Goal: Task Accomplishment & Management: Manage account settings

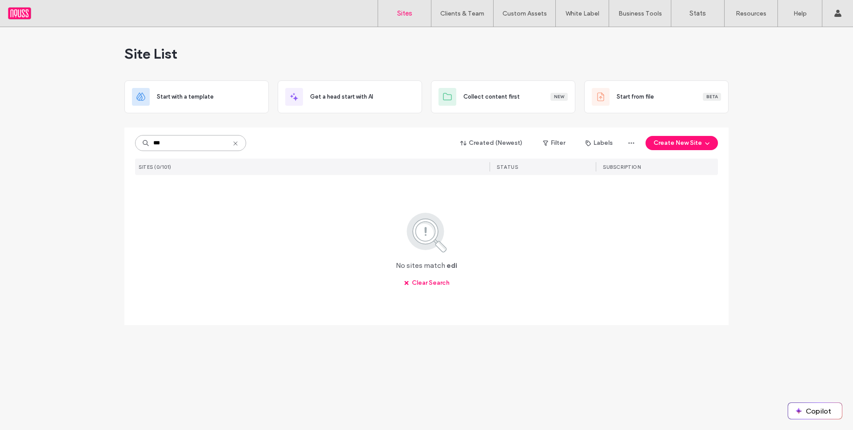
click at [198, 143] on input "***" at bounding box center [190, 143] width 111 height 16
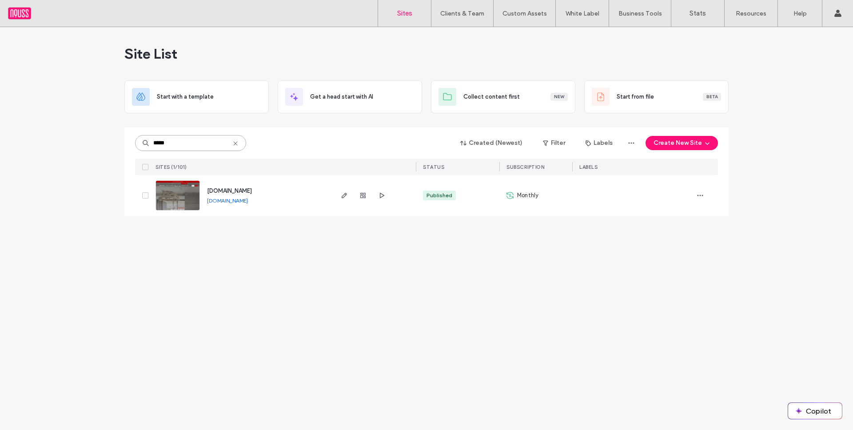
type input "*****"
click at [252, 188] on span "www.kwpeninsulaestates.com" at bounding box center [229, 190] width 45 height 7
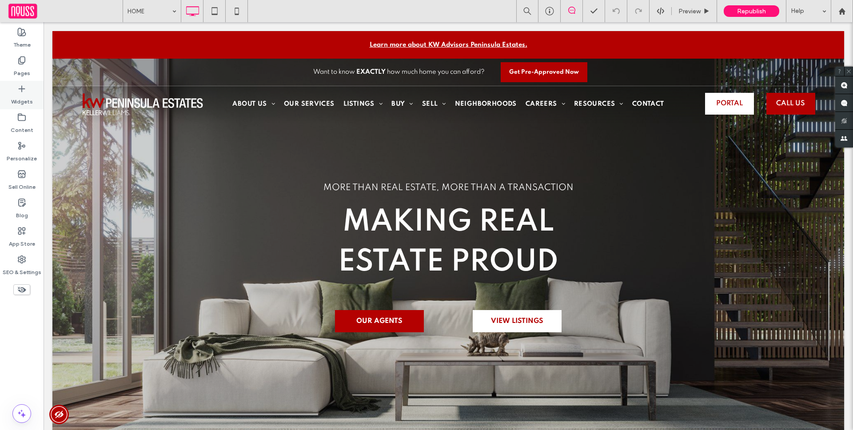
click at [24, 107] on div "Widgets" at bounding box center [22, 95] width 44 height 28
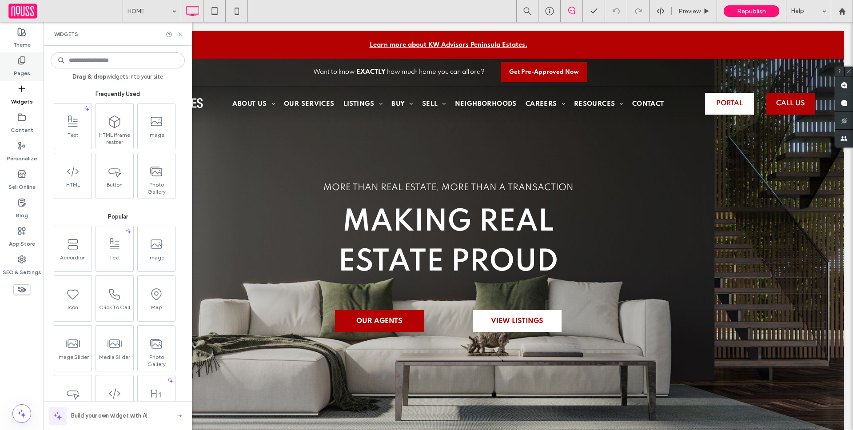
click at [24, 72] on label "Pages" at bounding box center [22, 71] width 16 height 12
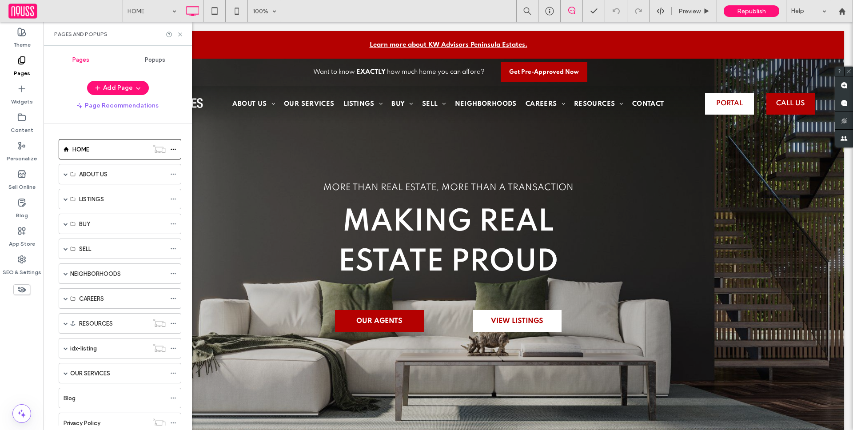
scroll to position [55, 0]
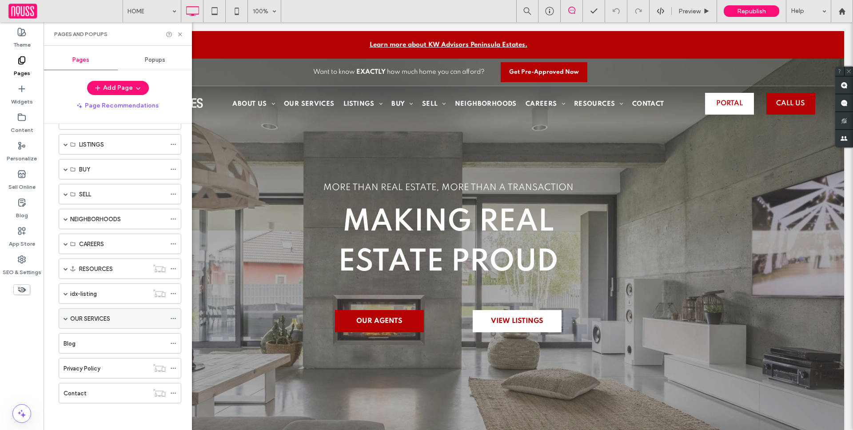
click at [65, 318] on span at bounding box center [66, 318] width 4 height 4
click at [64, 244] on span at bounding box center [66, 244] width 4 height 4
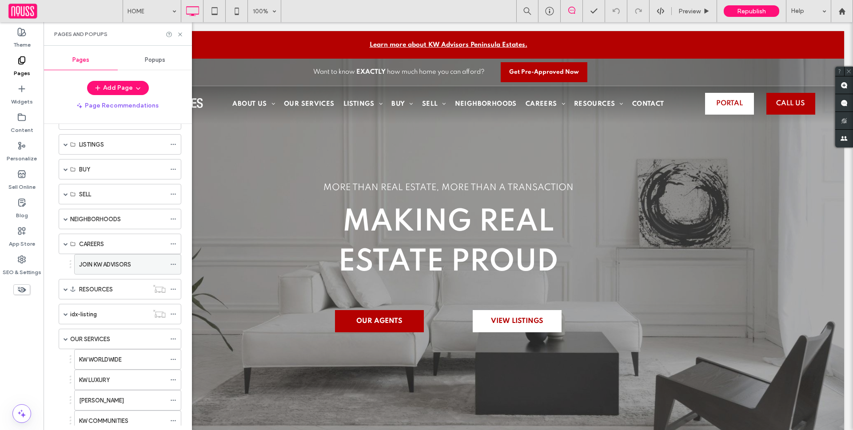
click at [84, 268] on label "JOIN KW ADVISORS" at bounding box center [105, 265] width 52 height 16
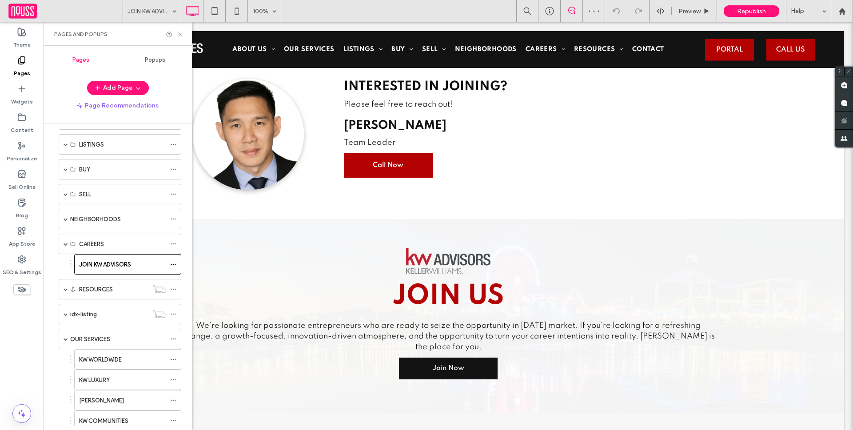
scroll to position [1478, 0]
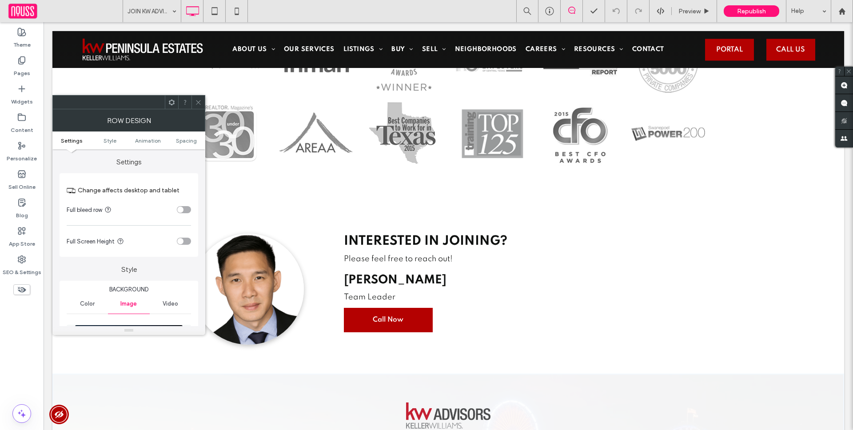
click at [200, 103] on icon at bounding box center [198, 102] width 7 height 7
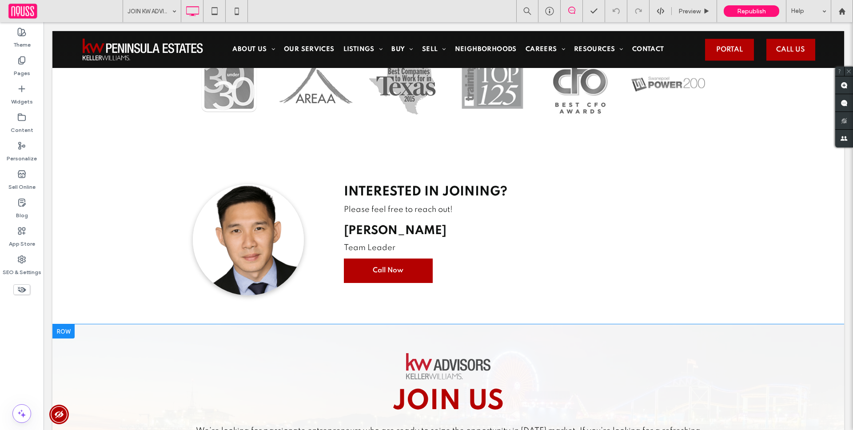
scroll to position [1537, 0]
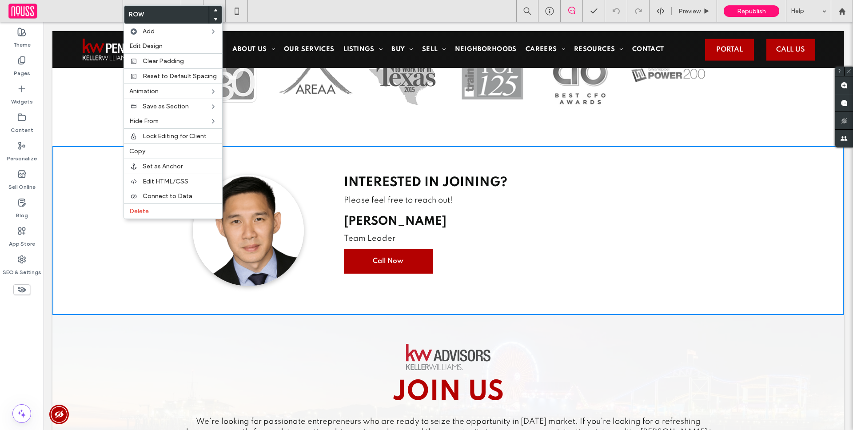
click at [214, 19] on use at bounding box center [216, 19] width 4 height 3
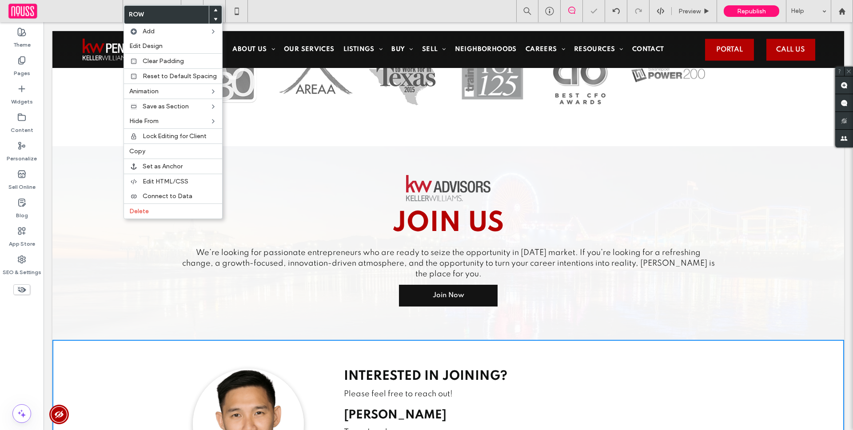
click at [356, 268] on div "JOIN US We’re looking for passionate entrepreneurs who are ready to seize the o…" at bounding box center [448, 243] width 533 height 136
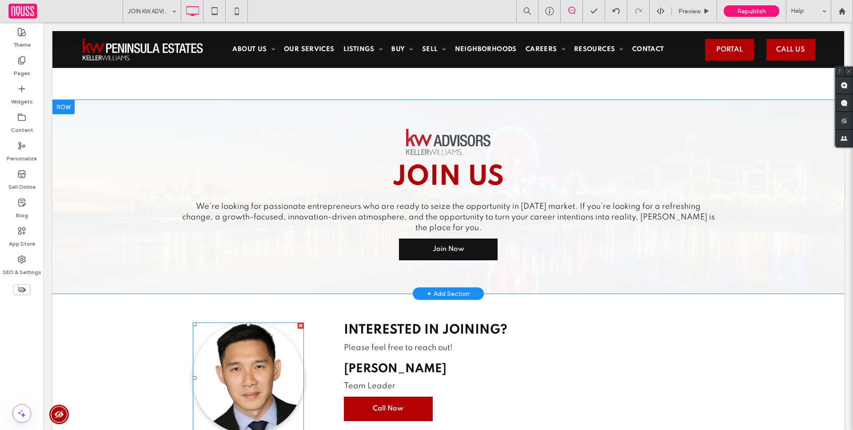
scroll to position [1572, 0]
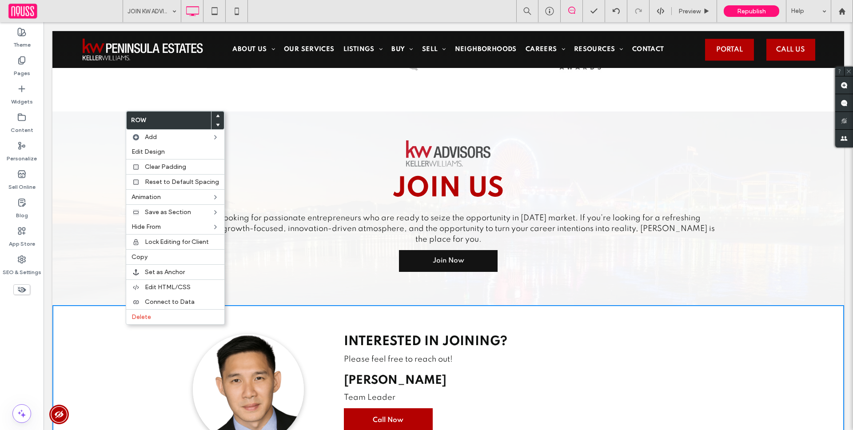
click at [216, 116] on use at bounding box center [218, 116] width 4 height 3
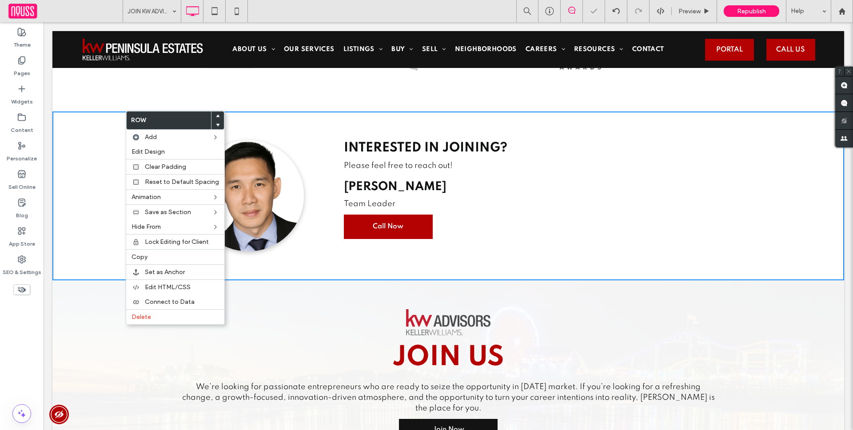
click at [381, 280] on div "JOIN US We’re looking for passionate entrepreneurs who are ready to seize the o…" at bounding box center [447, 377] width 791 height 194
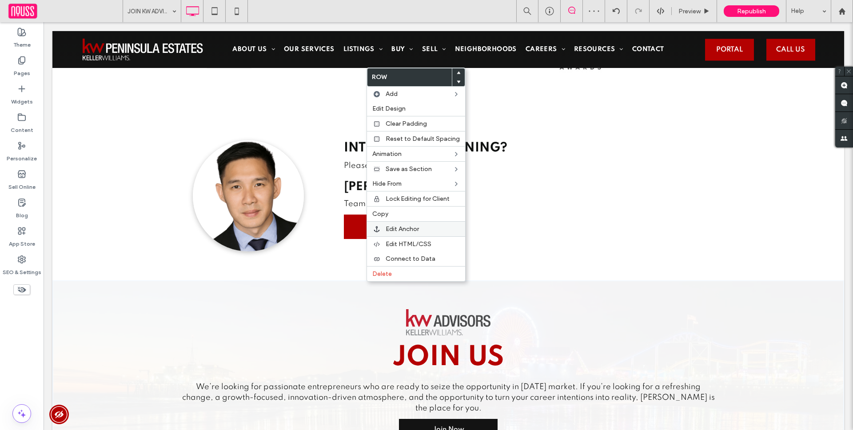
click at [425, 230] on label "Edit Anchor" at bounding box center [422, 229] width 74 height 8
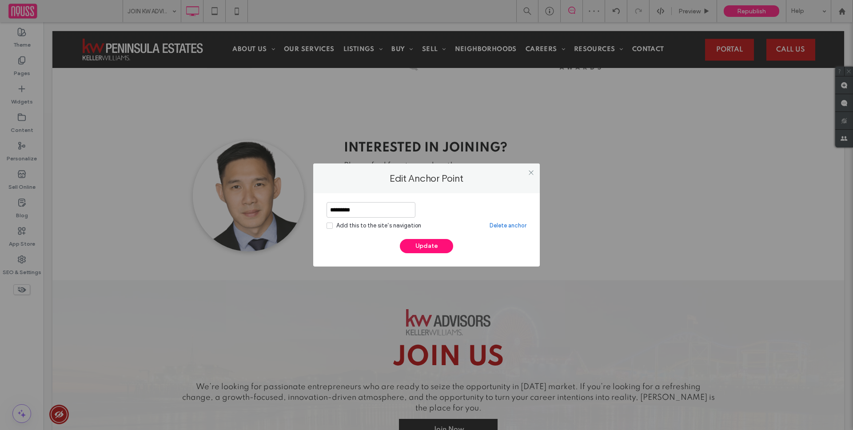
click at [506, 223] on link "Delete anchor" at bounding box center [507, 225] width 37 height 9
click at [502, 226] on link "Delete anchor" at bounding box center [507, 225] width 37 height 9
click at [501, 229] on link "Delete anchor" at bounding box center [507, 225] width 37 height 9
drag, startPoint x: 505, startPoint y: 228, endPoint x: 511, endPoint y: 224, distance: 7.0
click at [505, 228] on link "Delete anchor" at bounding box center [507, 225] width 37 height 9
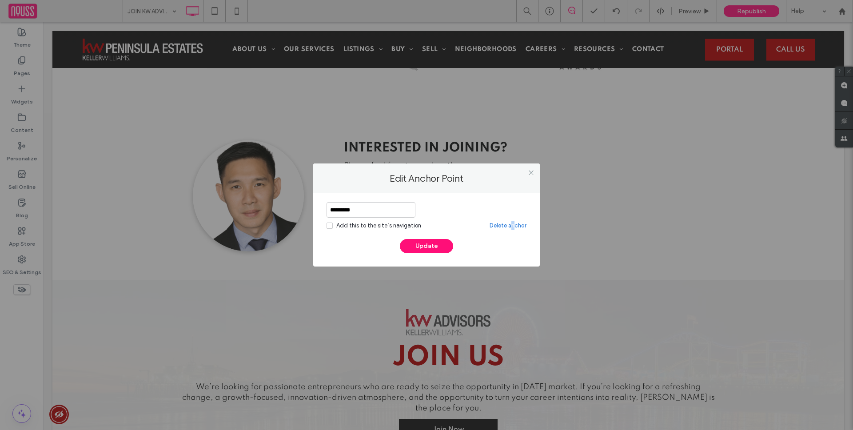
click at [513, 223] on link "Delete anchor" at bounding box center [507, 225] width 37 height 9
click at [362, 222] on div "Add this to the site’s navigation" at bounding box center [378, 225] width 85 height 9
click at [501, 226] on link "Delete anchor" at bounding box center [507, 225] width 37 height 9
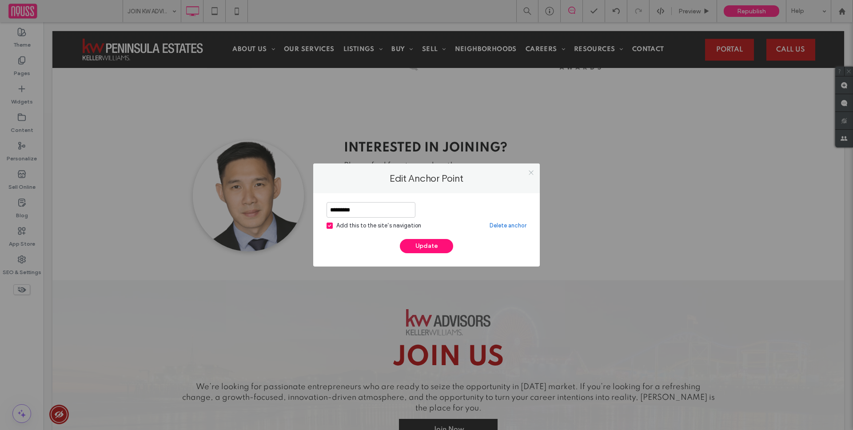
drag, startPoint x: 533, startPoint y: 172, endPoint x: 527, endPoint y: 177, distance: 7.3
click at [533, 172] on icon at bounding box center [531, 172] width 7 height 7
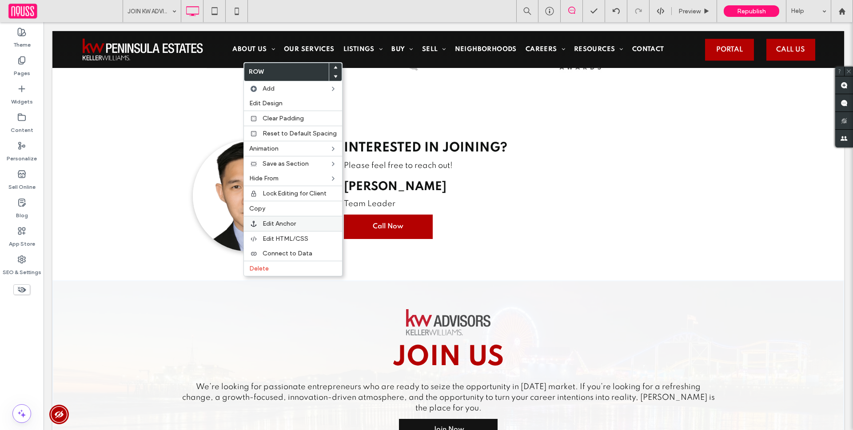
click at [297, 220] on label "Edit Anchor" at bounding box center [299, 224] width 74 height 8
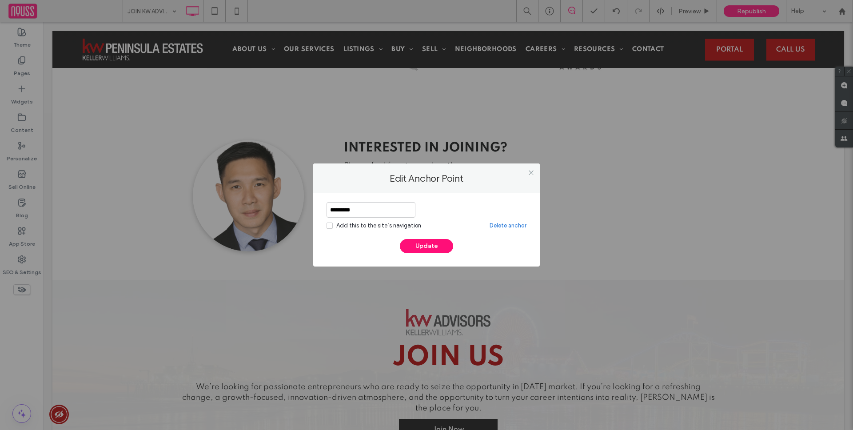
click at [505, 224] on link "Delete anchor" at bounding box center [507, 225] width 37 height 9
click at [445, 243] on button "Update" at bounding box center [426, 246] width 53 height 14
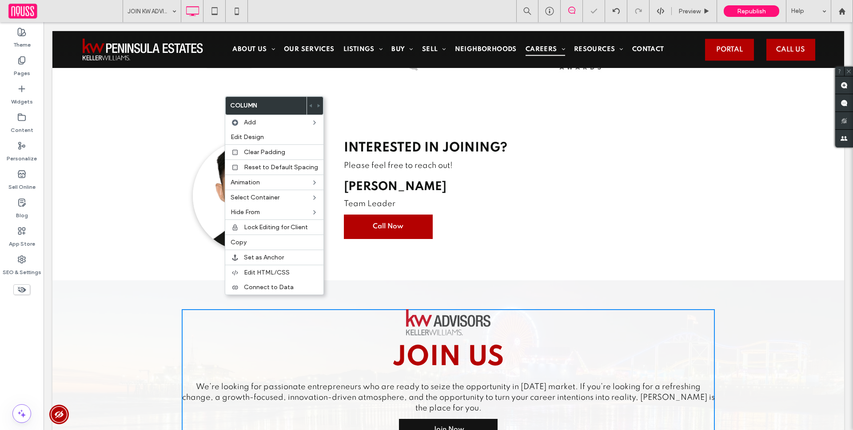
drag, startPoint x: 224, startPoint y: 295, endPoint x: 277, endPoint y: 310, distance: 55.4
click at [147, 281] on div "JOIN US We’re looking for passionate entrepreneurs who are ready to seize the o…" at bounding box center [447, 377] width 791 height 194
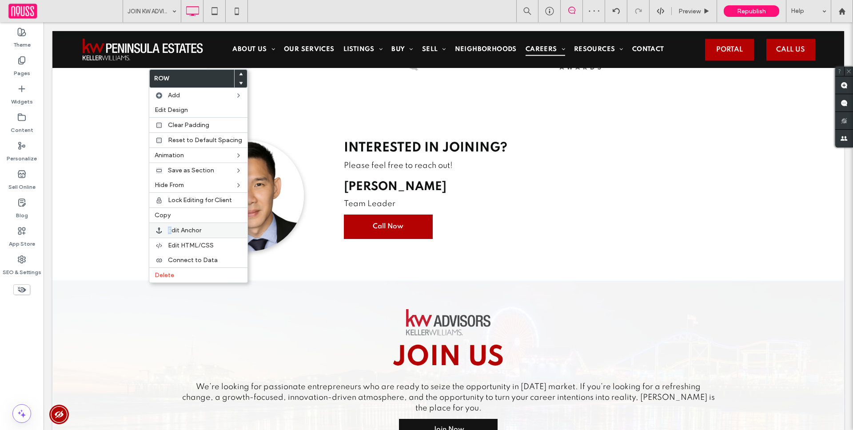
click at [170, 230] on span "Edit Anchor" at bounding box center [184, 230] width 33 height 8
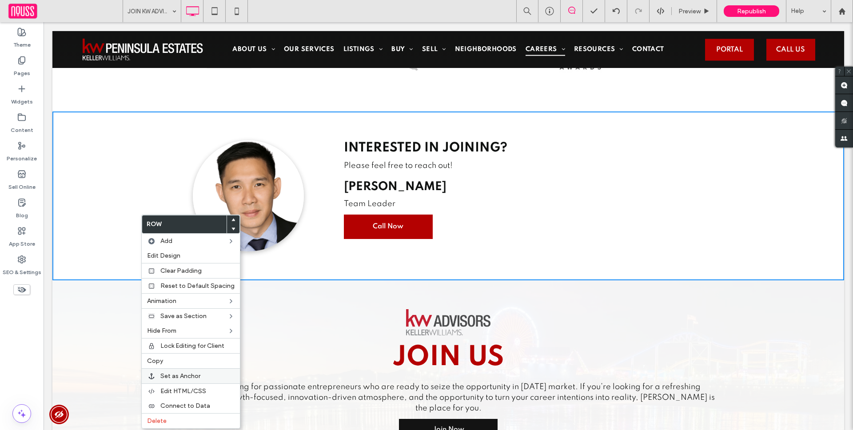
click at [188, 376] on span "Set as Anchor" at bounding box center [180, 376] width 40 height 8
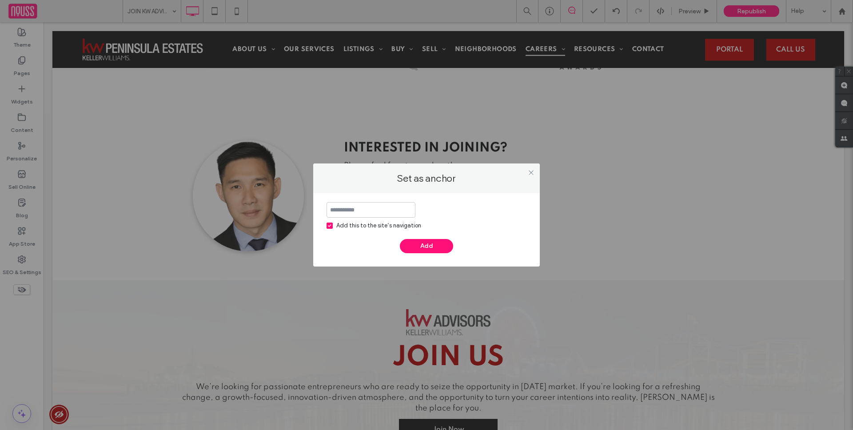
click at [385, 222] on div "Add this to the site’s navigation" at bounding box center [378, 225] width 85 height 9
click at [394, 202] on input at bounding box center [370, 210] width 89 height 16
type input "*****"
click at [421, 249] on button "Add" at bounding box center [426, 246] width 53 height 14
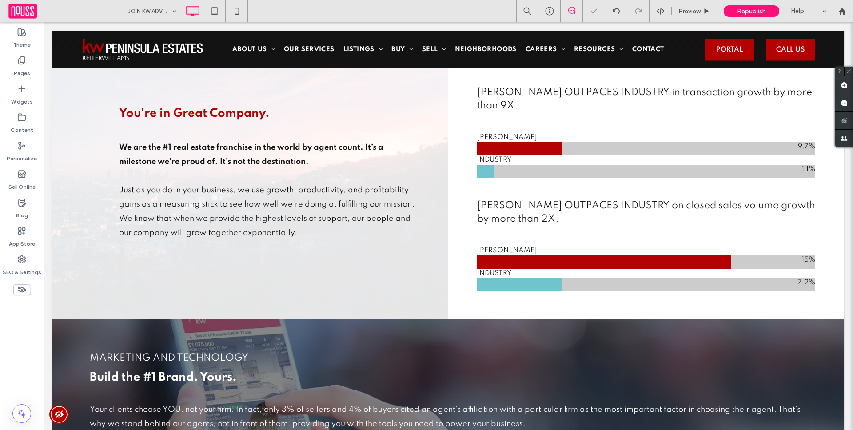
scroll to position [0, 0]
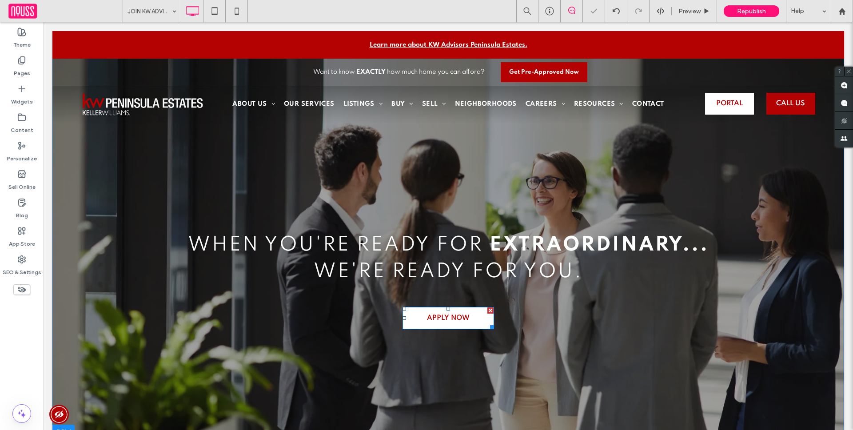
click at [441, 320] on span "APPLY NOW" at bounding box center [448, 318] width 43 height 22
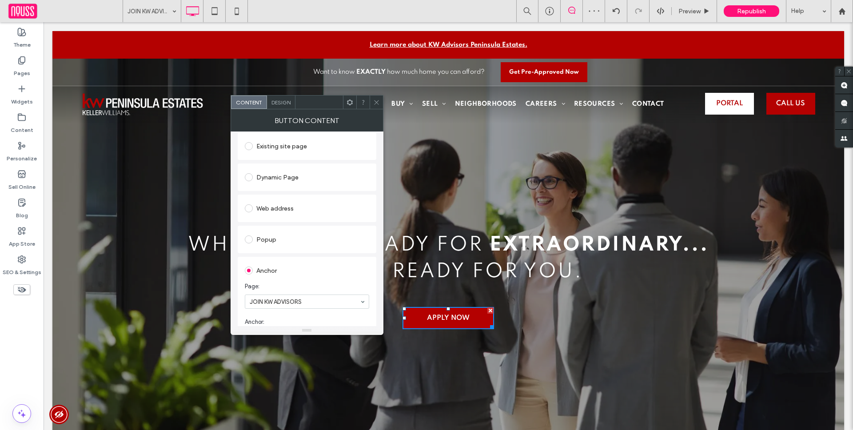
scroll to position [245, 0]
click at [380, 99] on div at bounding box center [375, 101] width 13 height 13
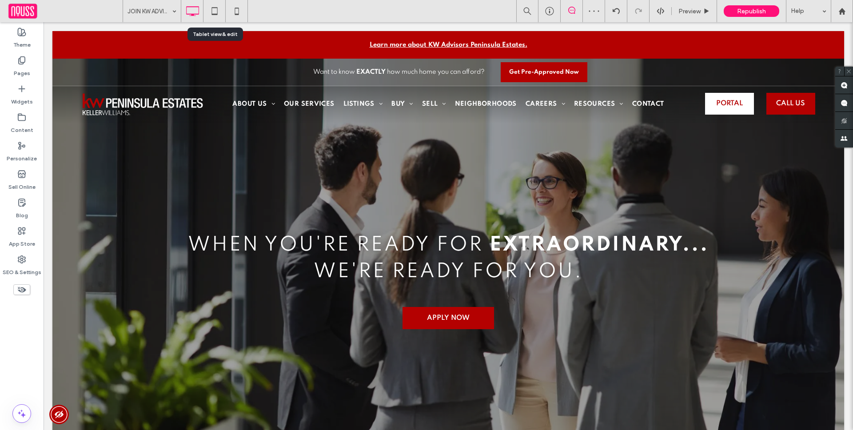
click at [216, 8] on use at bounding box center [214, 11] width 6 height 8
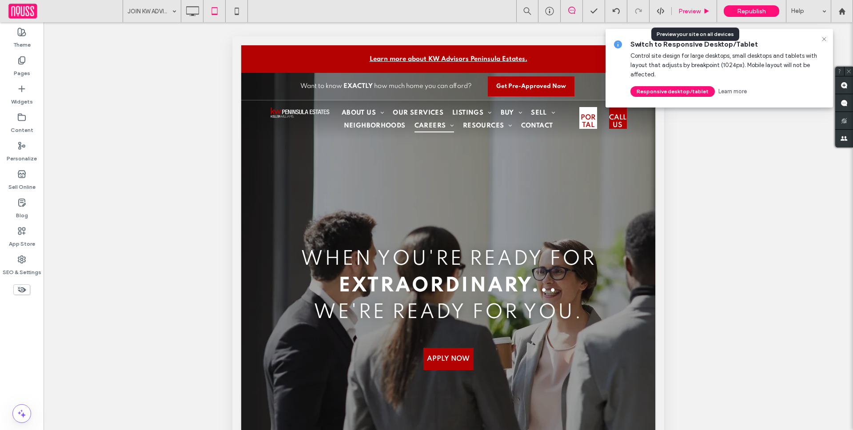
click at [697, 12] on span "Preview" at bounding box center [689, 12] width 22 height 8
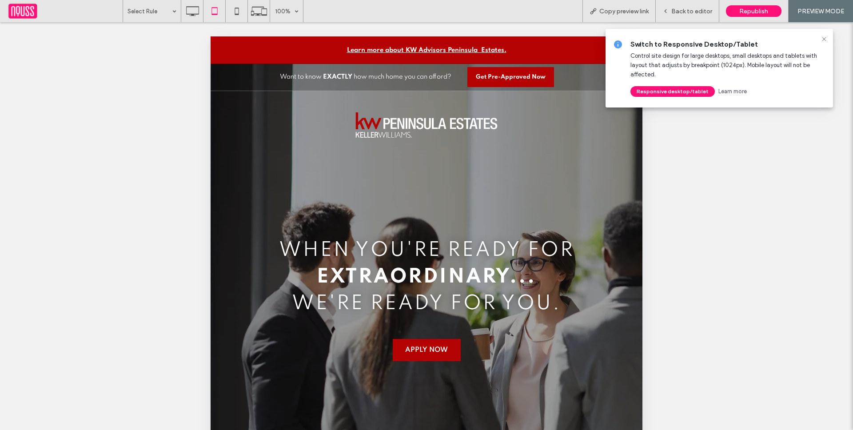
click at [430, 349] on span "APPLY NOW" at bounding box center [426, 350] width 43 height 22
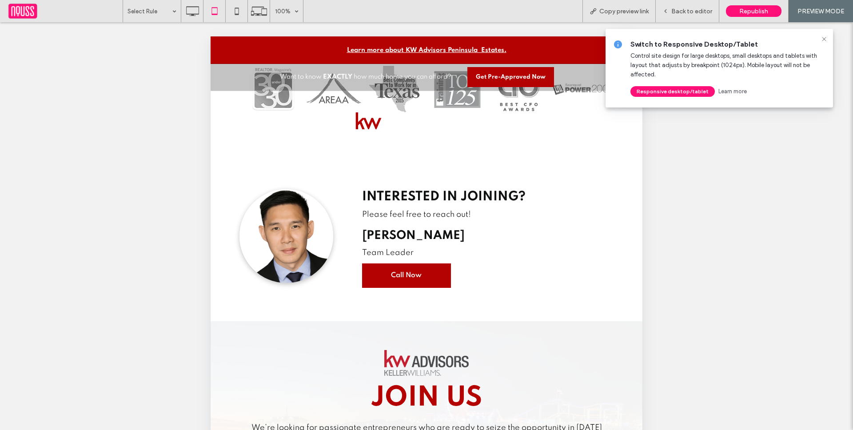
scroll to position [1509, 0]
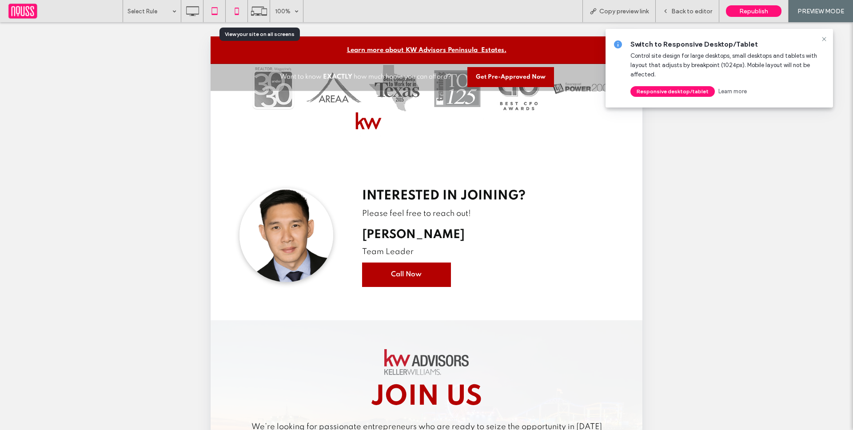
click at [237, 15] on icon at bounding box center [237, 11] width 18 height 18
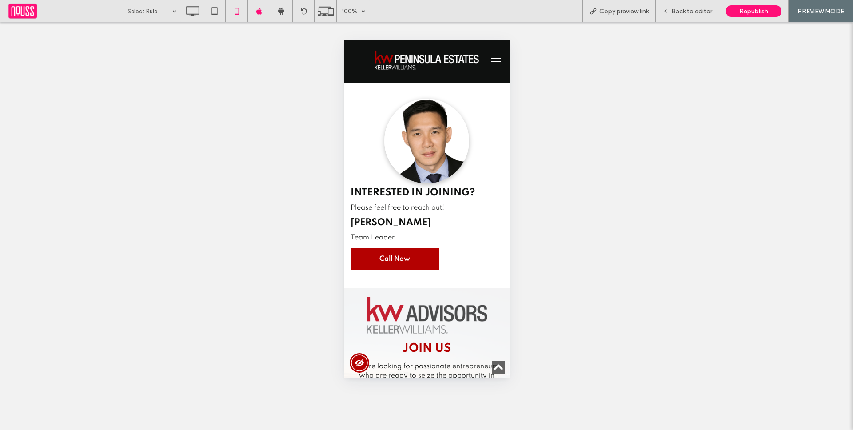
scroll to position [1951, 0]
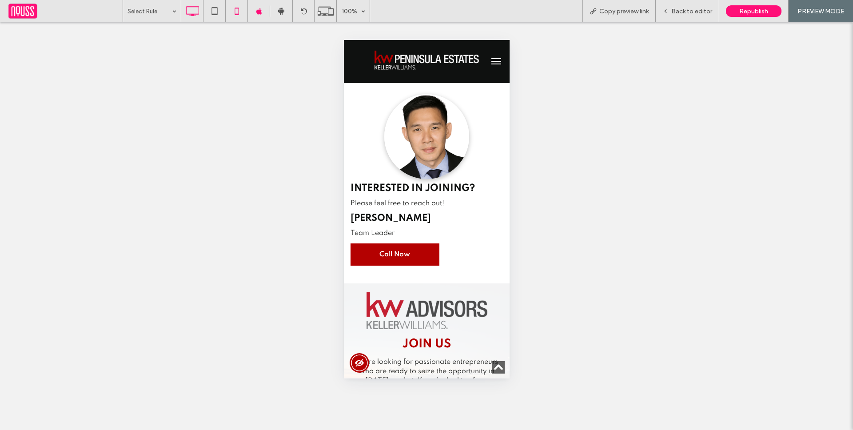
click at [189, 14] on use at bounding box center [192, 11] width 13 height 10
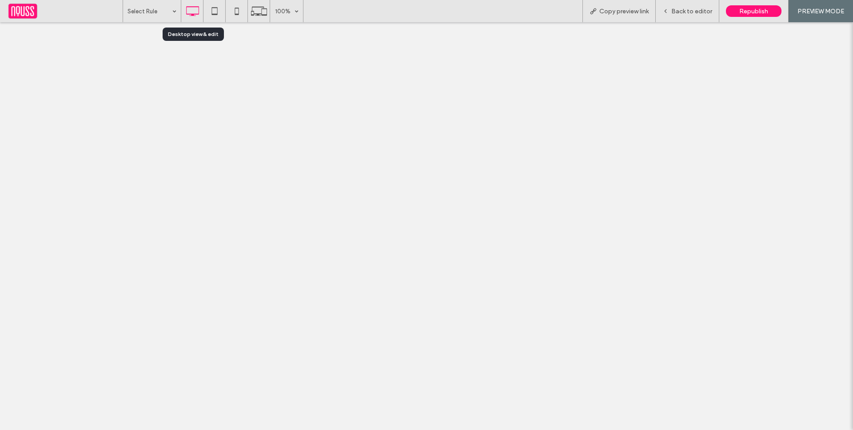
scroll to position [0, 0]
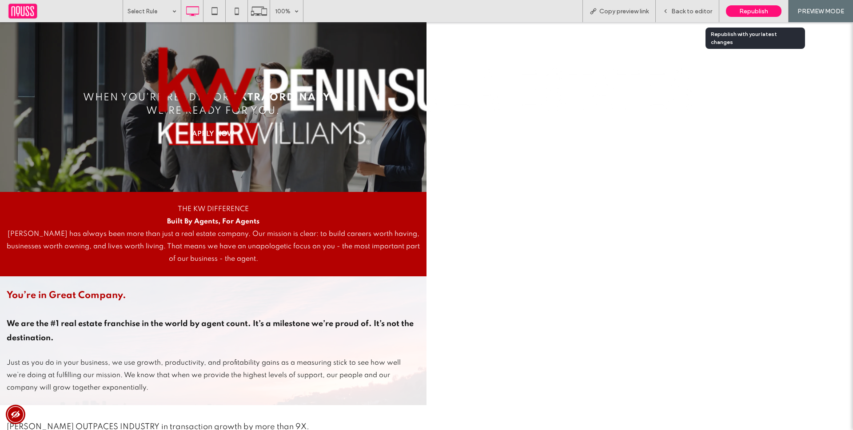
click at [743, 8] on span "Republish" at bounding box center [753, 12] width 29 height 8
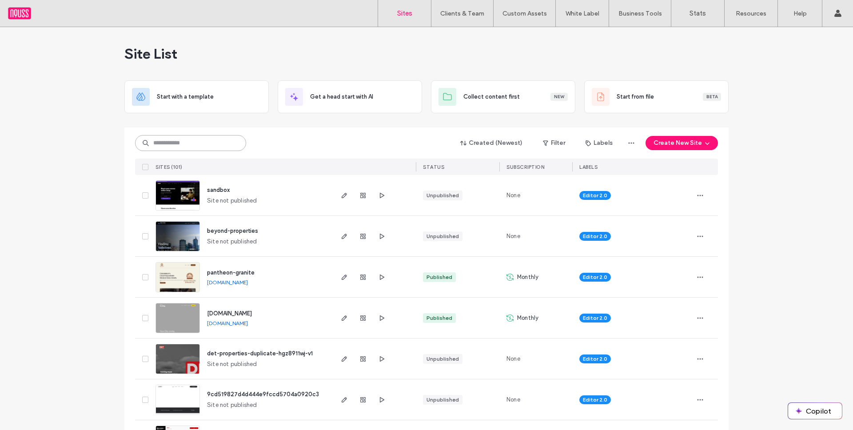
click at [196, 143] on input at bounding box center [190, 143] width 111 height 16
type input "******"
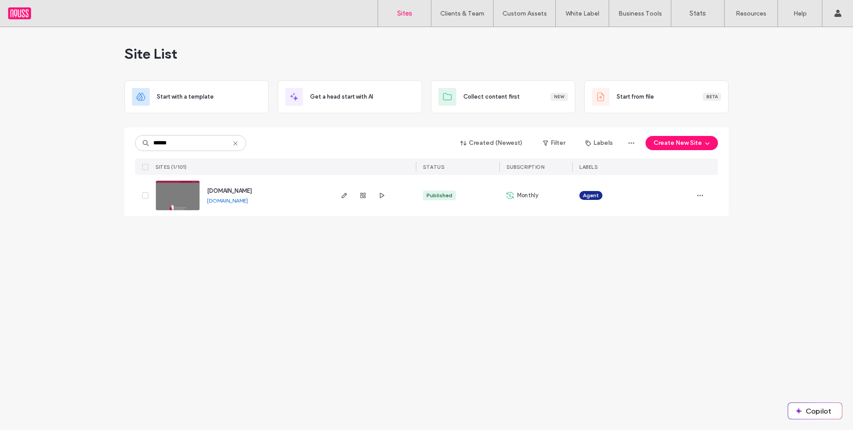
click at [243, 191] on span "[DOMAIN_NAME]" at bounding box center [229, 190] width 45 height 7
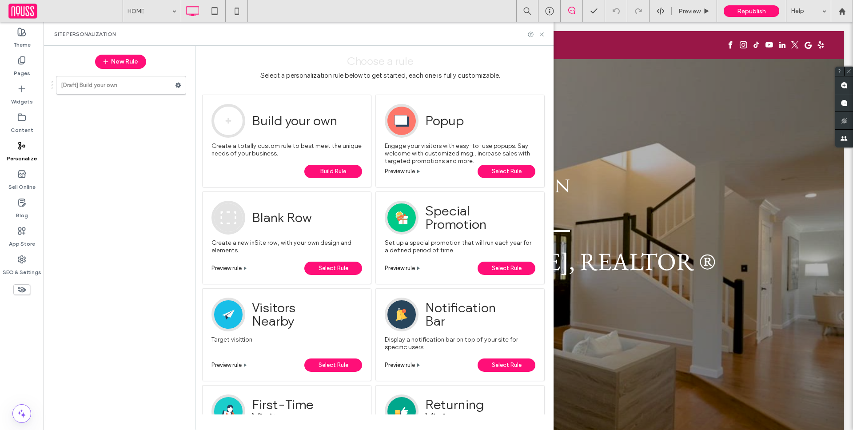
click at [516, 169] on span "Select Rule" at bounding box center [507, 171] width 30 height 13
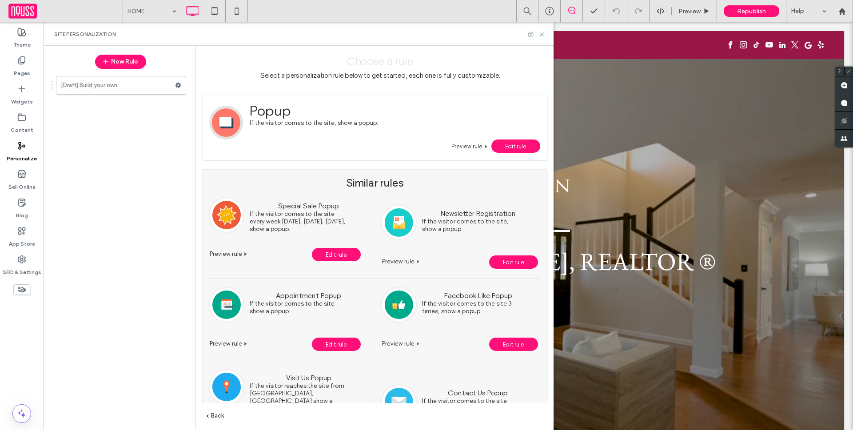
click at [514, 148] on span "Edit rule" at bounding box center [515, 146] width 21 height 7
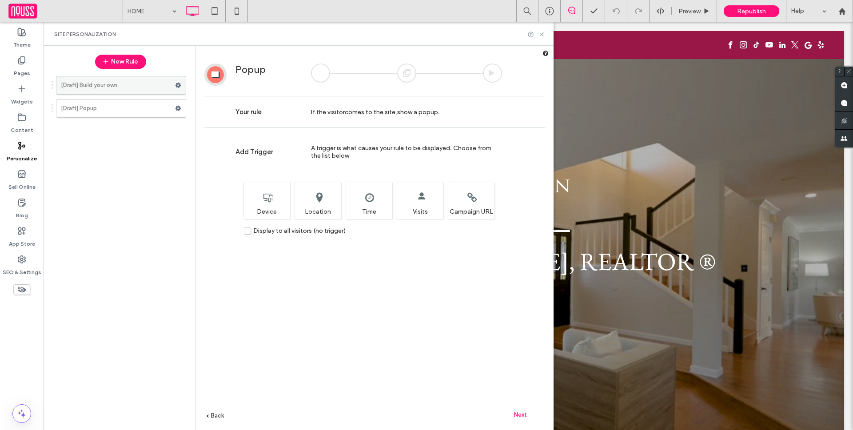
click at [139, 82] on label "[Draft] Build your own" at bounding box center [118, 85] width 114 height 18
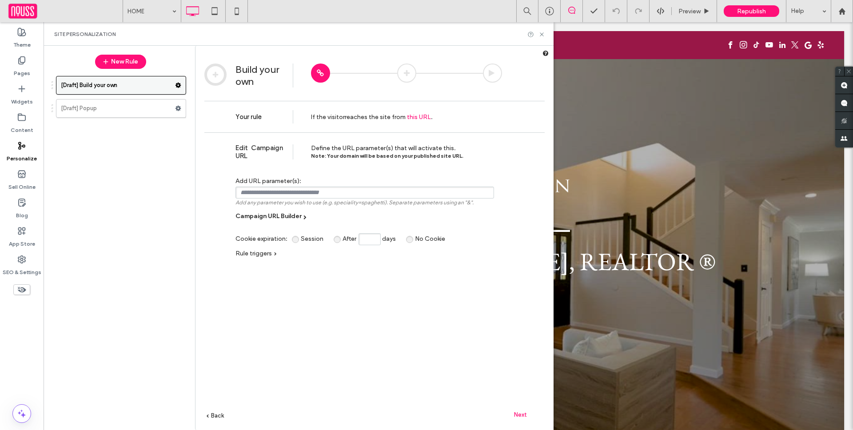
click at [177, 84] on use at bounding box center [178, 85] width 6 height 5
click at [221, 117] on span "Delete" at bounding box center [217, 120] width 20 height 8
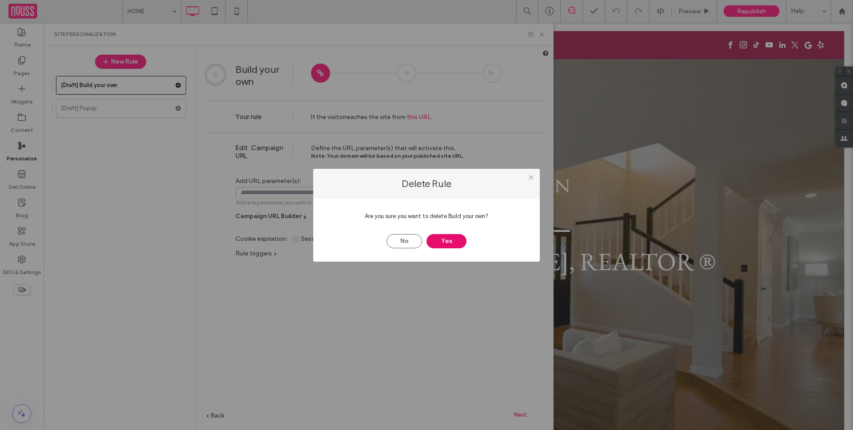
click at [452, 244] on button "Yes" at bounding box center [446, 241] width 40 height 14
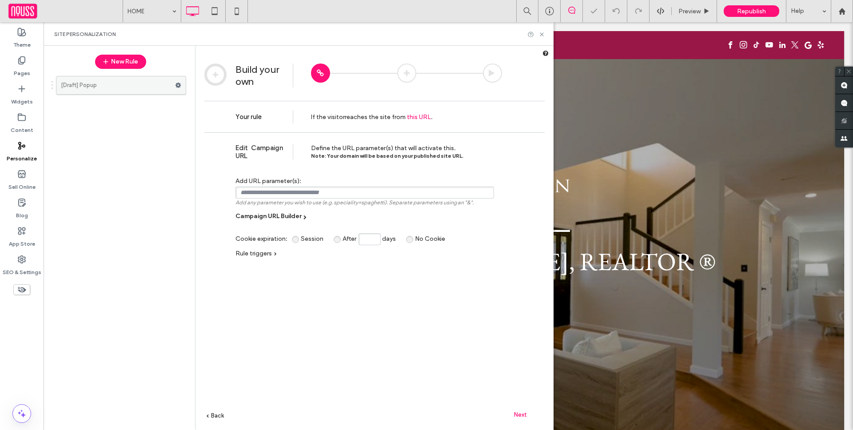
click at [115, 89] on label "[Draft] Popup" at bounding box center [118, 85] width 114 height 18
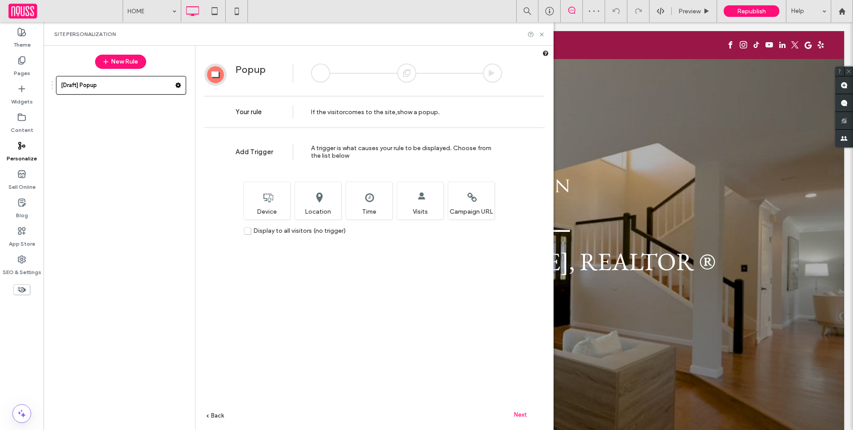
click at [305, 230] on span "Display to all visitors (no trigger)" at bounding box center [299, 231] width 92 height 8
click at [284, 227] on span "Display to all visitors (no trigger)" at bounding box center [299, 231] width 92 height 8
click at [272, 230] on span "Display to all visitors (no trigger)" at bounding box center [299, 231] width 92 height 8
click at [277, 205] on div "Choose which device type(s) will display this rule. Device" at bounding box center [266, 201] width 47 height 38
click at [334, 203] on div "Target visitors based on their physical location. Location" at bounding box center [317, 201] width 47 height 38
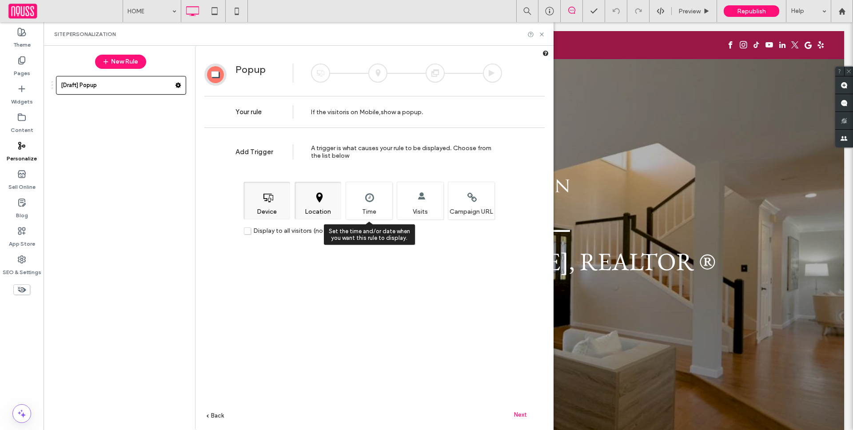
click at [364, 208] on div "Set the time and/or date when you want this rule to display. Time" at bounding box center [369, 201] width 47 height 38
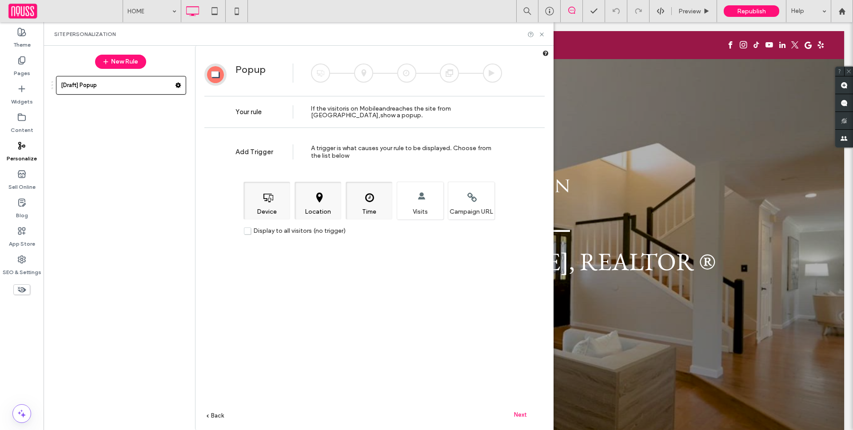
click at [354, 114] on div "If the visitor is on Mobile and reaches the site from USA , show a popup ." at bounding box center [406, 111] width 191 height 13
click at [271, 203] on div "Choose which device type(s) will display this rule. Device" at bounding box center [266, 201] width 47 height 38
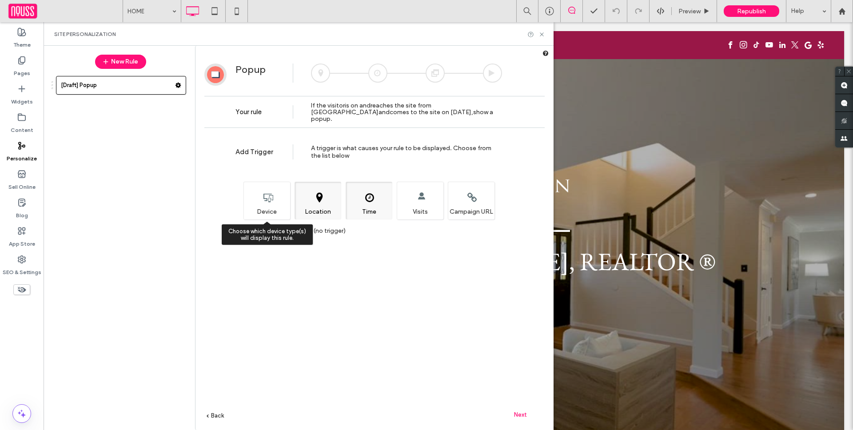
click at [265, 204] on div "Choose which device type(s) will display this rule. Device" at bounding box center [266, 201] width 47 height 38
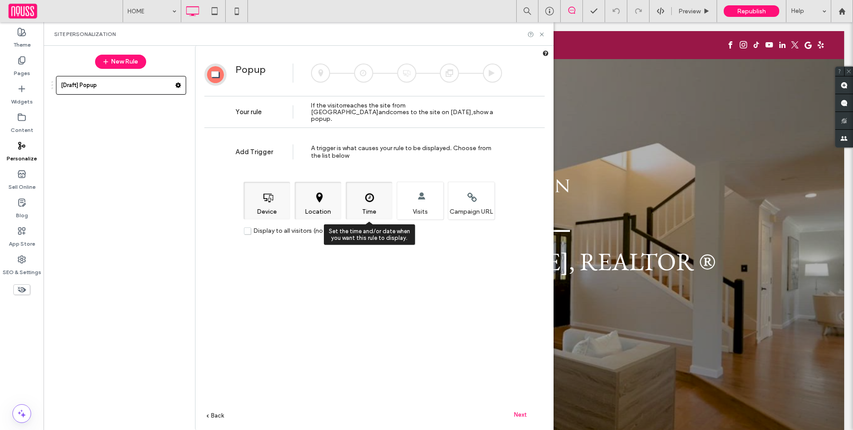
click at [373, 200] on div "Set the time and/or date when you want this rule to display. Time" at bounding box center [369, 201] width 47 height 38
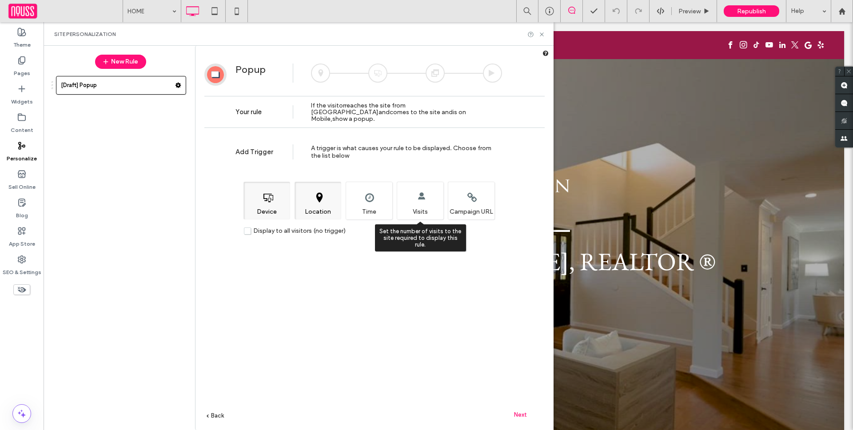
click at [437, 204] on div "Set the number of visits to the site required to display this rule. Visits" at bounding box center [420, 201] width 47 height 38
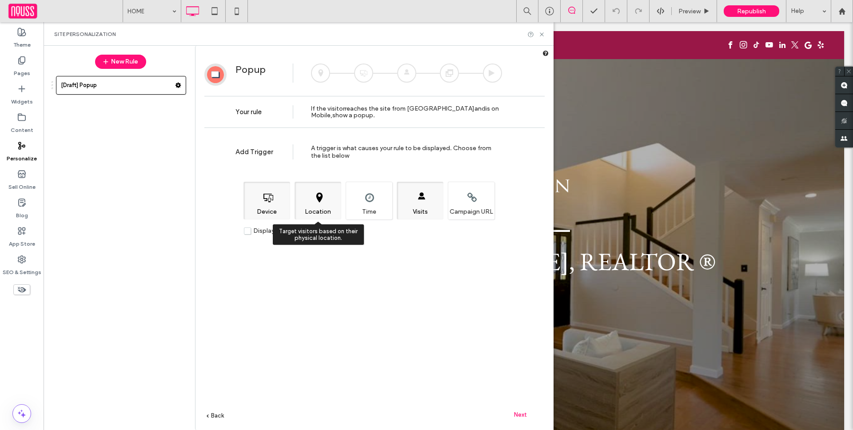
click at [341, 203] on div "Target visitors based on their physical location. Location" at bounding box center [317, 201] width 47 height 38
click at [394, 203] on div "Choose which device type(s) will display this rule. Device Target visitors base…" at bounding box center [368, 201] width 251 height 38
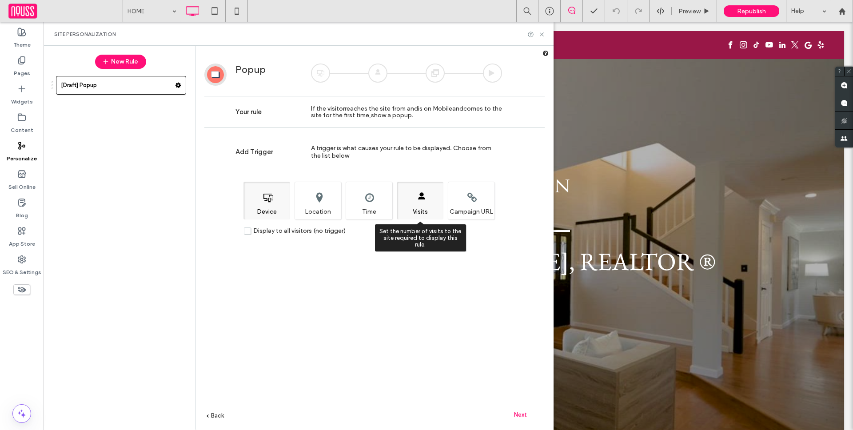
click at [397, 203] on div "Set the number of visits to the site required to display this rule. Visits" at bounding box center [420, 201] width 47 height 38
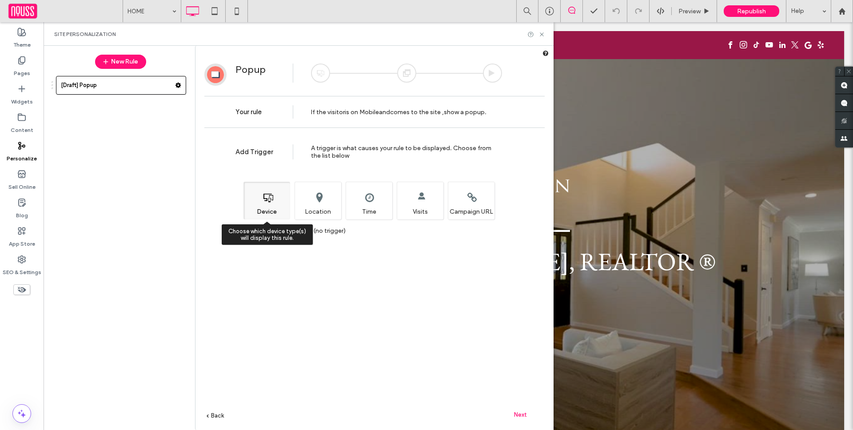
click at [289, 206] on div "Choose which device type(s) will display this rule. Device" at bounding box center [266, 201] width 47 height 38
click at [280, 213] on div "Choose which device type(s) will display this rule. Device" at bounding box center [266, 201] width 47 height 38
click at [353, 255] on div "Add Trigger A trigger is what causes your rule to be displayed. Choose from the…" at bounding box center [374, 294] width 358 height 324
click at [333, 205] on div "Target visitors based on their physical location. Location" at bounding box center [317, 201] width 47 height 38
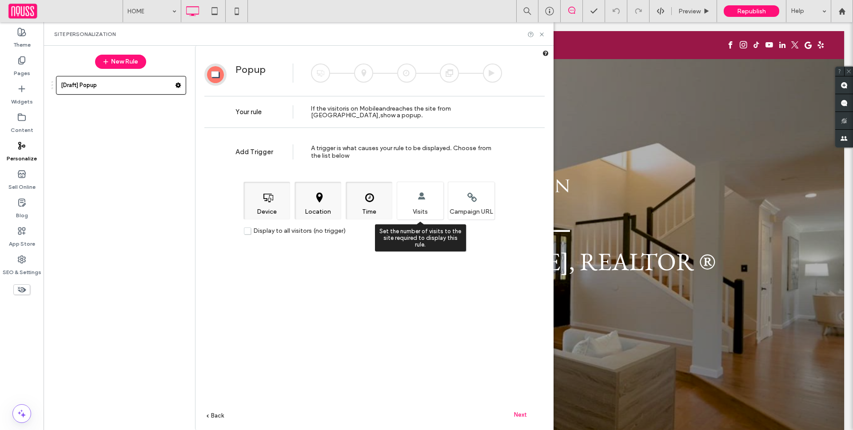
click at [411, 204] on div "Set the number of visits to the site required to display this rule. Visits" at bounding box center [420, 201] width 47 height 38
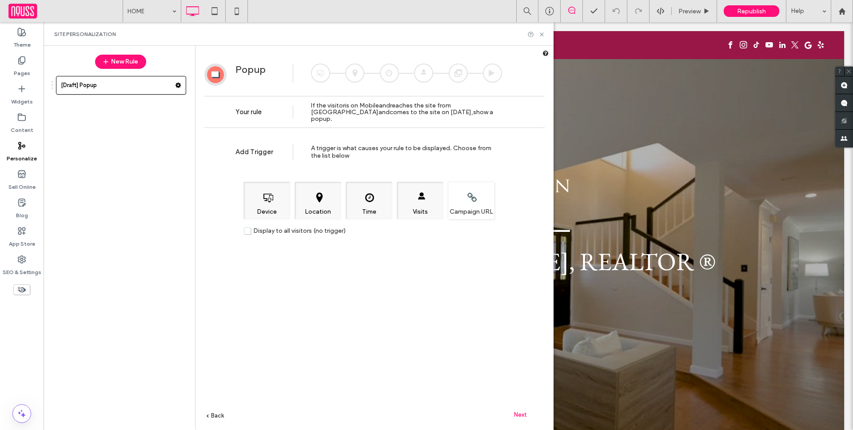
click at [521, 412] on span "Next" at bounding box center [520, 414] width 13 height 7
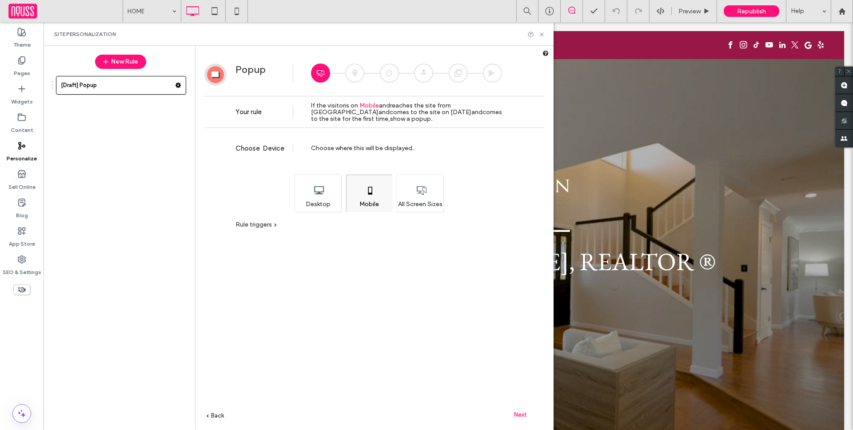
click at [430, 201] on div "All Screen Sizes" at bounding box center [420, 193] width 47 height 38
click at [518, 413] on span "Next" at bounding box center [520, 414] width 13 height 7
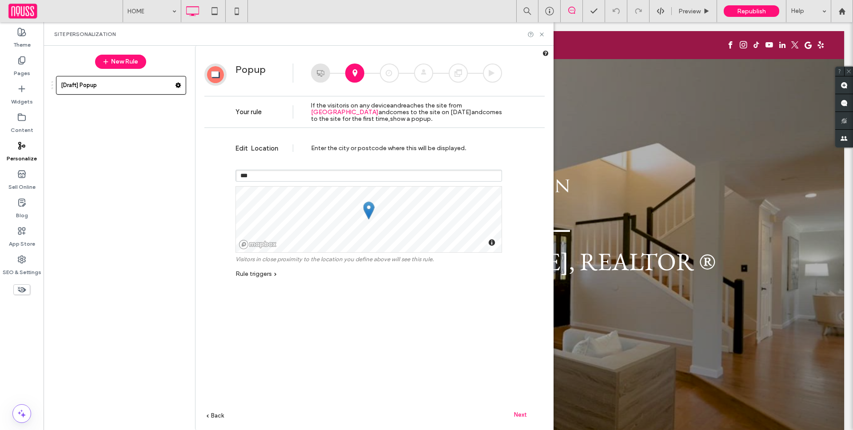
click at [218, 50] on div "Popup" at bounding box center [374, 50] width 358 height 0
click at [218, 413] on span "Back" at bounding box center [217, 415] width 13 height 7
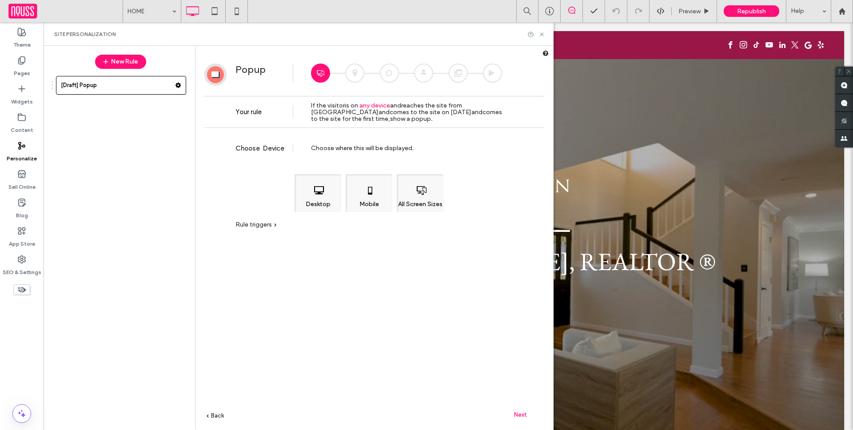
click at [218, 415] on span "Back" at bounding box center [217, 415] width 13 height 7
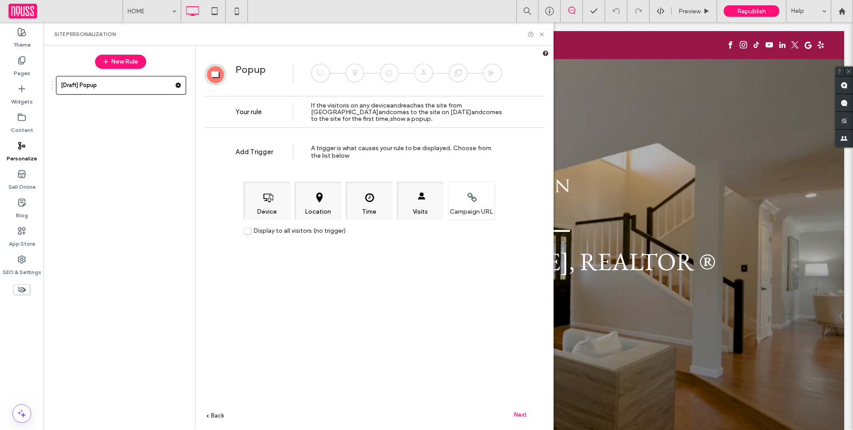
click at [521, 413] on span "Next" at bounding box center [520, 414] width 13 height 7
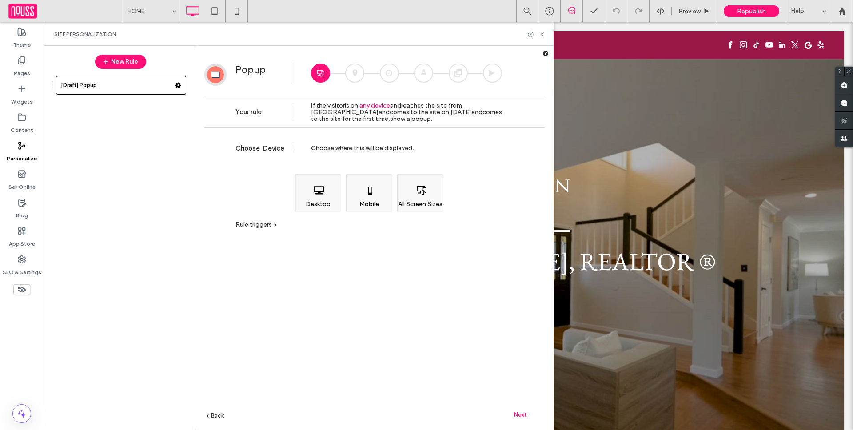
click at [254, 221] on span "Rule triggers" at bounding box center [253, 225] width 36 height 8
click at [515, 413] on span "Next" at bounding box center [520, 414] width 13 height 7
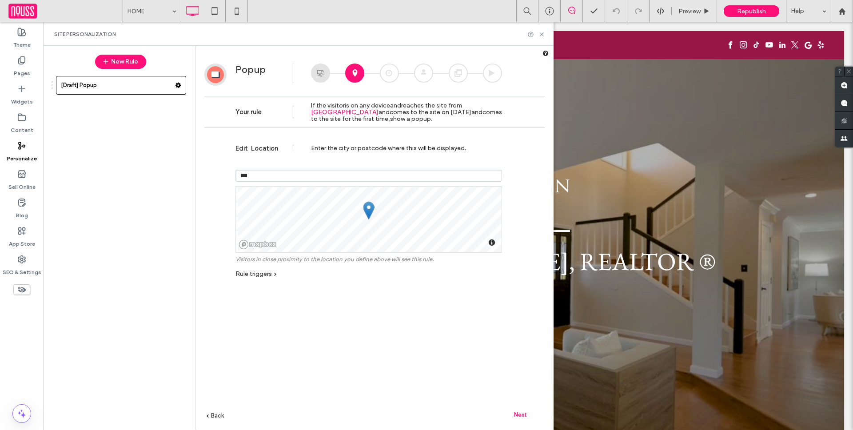
click at [265, 272] on span "Rule triggers" at bounding box center [253, 274] width 36 height 8
click at [518, 413] on span "Next" at bounding box center [520, 414] width 13 height 7
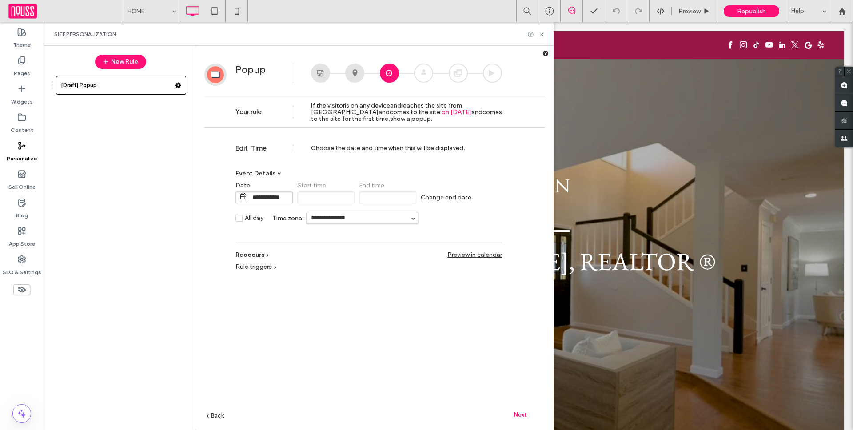
click at [522, 413] on span "Next" at bounding box center [520, 414] width 13 height 7
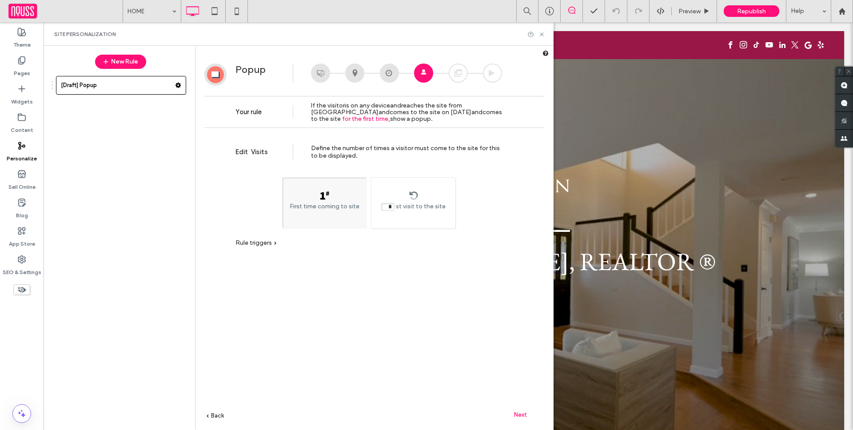
click at [501, 405] on div "Edit Visits Define the number of times a visitor must come to the site for this…" at bounding box center [374, 294] width 340 height 324
click at [524, 413] on span "Next" at bounding box center [520, 414] width 13 height 7
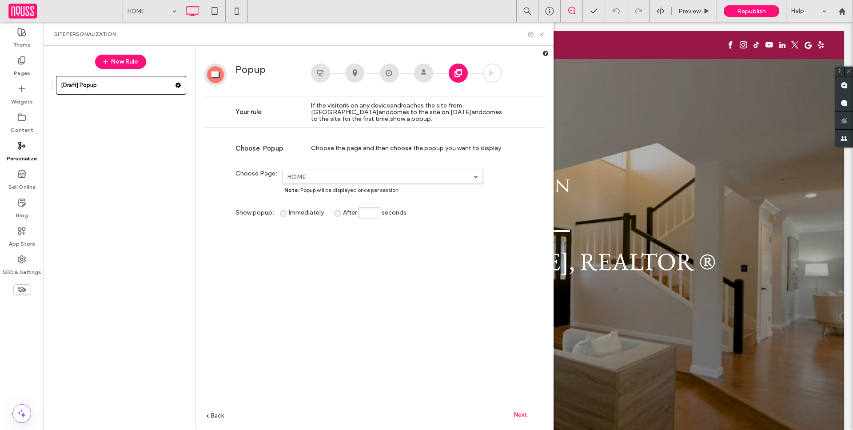
click at [335, 175] on label "HOME" at bounding box center [380, 177] width 187 height 8
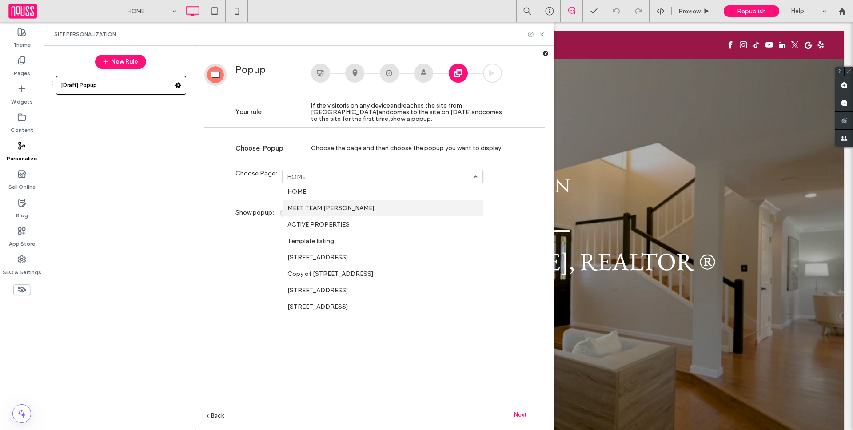
click at [326, 205] on label "MEET TEAM JABEEN" at bounding box center [330, 208] width 87 height 8
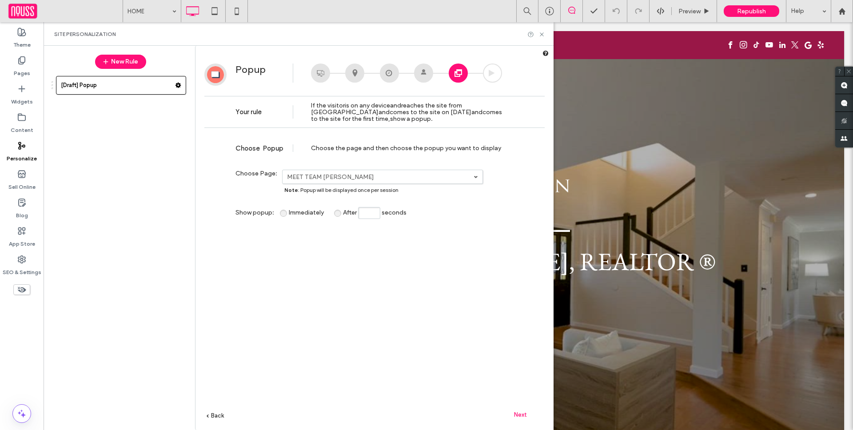
click at [518, 416] on span "Next" at bounding box center [520, 414] width 13 height 7
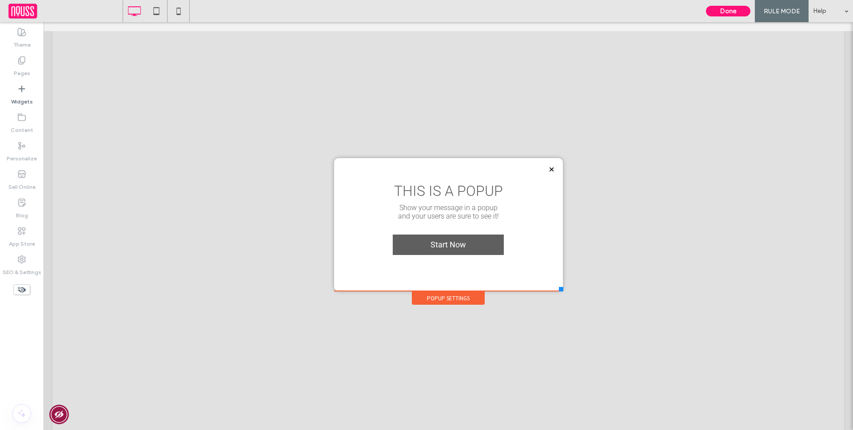
click at [452, 294] on div "Popup Settings" at bounding box center [448, 297] width 73 height 13
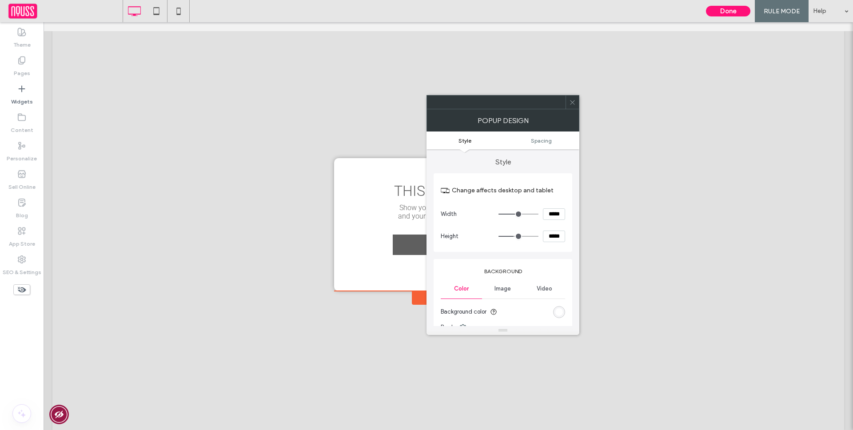
click at [575, 102] on icon at bounding box center [572, 102] width 7 height 7
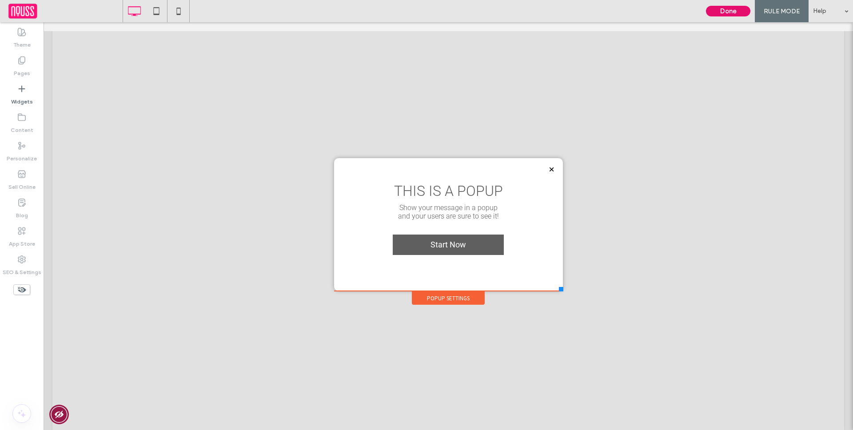
click at [740, 11] on button "Done" at bounding box center [728, 11] width 44 height 11
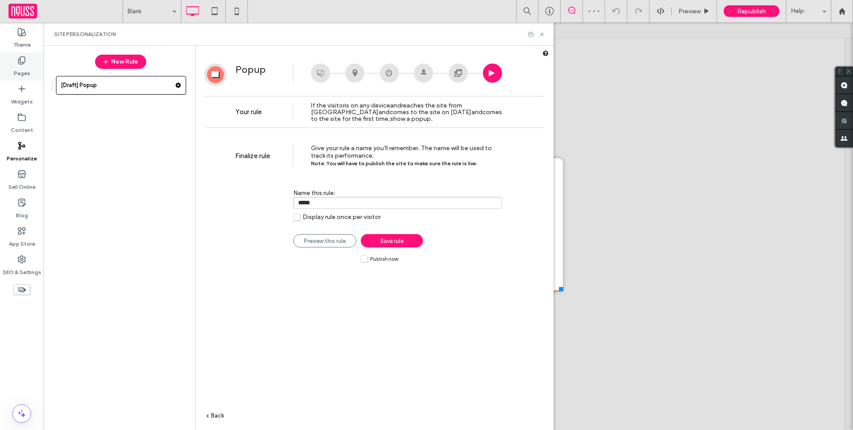
click at [24, 66] on label "Pages" at bounding box center [22, 71] width 16 height 12
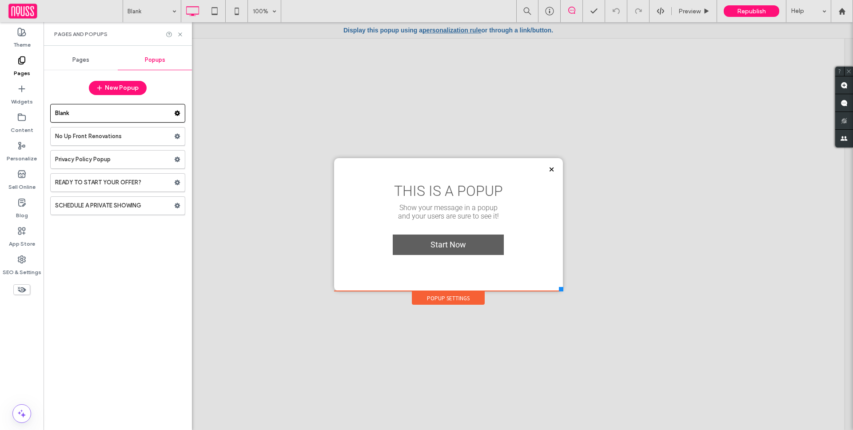
click at [141, 59] on button "New Rule" at bounding box center [120, 62] width 51 height 14
click at [79, 68] on div "Pages" at bounding box center [81, 60] width 74 height 20
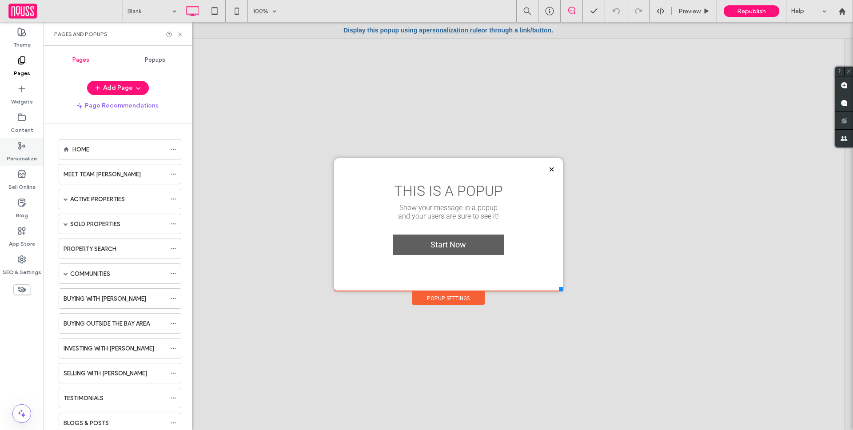
click at [27, 152] on label "Personalize" at bounding box center [22, 156] width 30 height 12
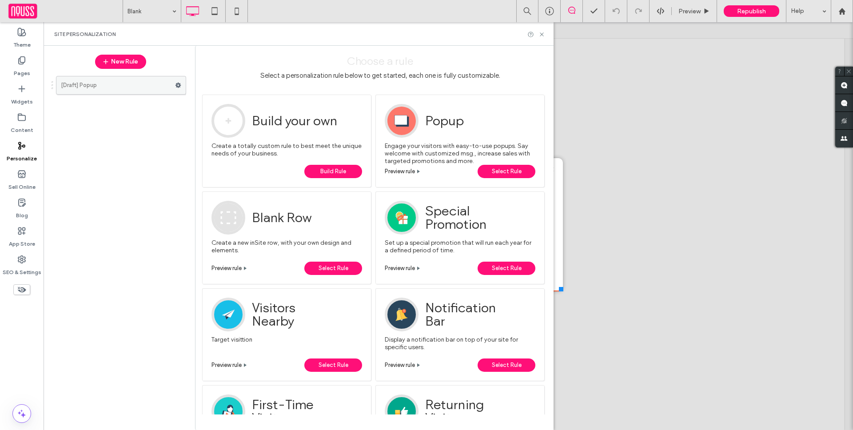
click at [134, 86] on label "[Draft] Popup" at bounding box center [118, 85] width 114 height 18
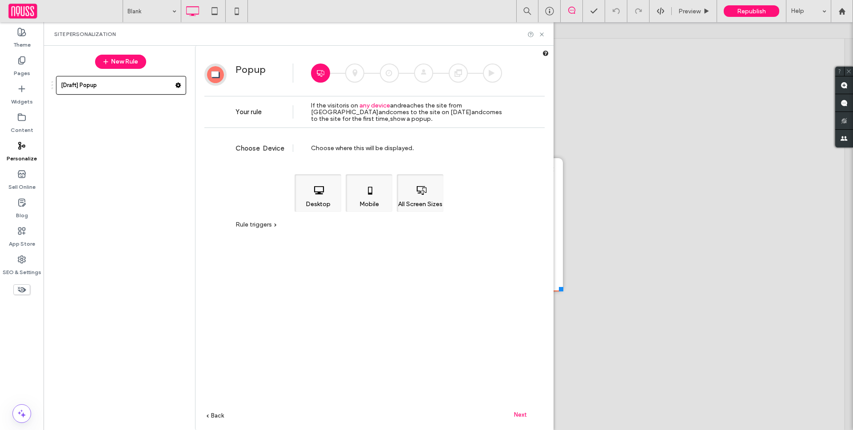
click at [251, 231] on div "Rule triggers Device Location Time Visits Campaign URL No trigger" at bounding box center [368, 228] width 266 height 24
click at [252, 224] on span "Rule triggers" at bounding box center [253, 225] width 36 height 8
click at [183, 85] on div at bounding box center [180, 85] width 11 height 13
click at [180, 85] on use at bounding box center [178, 85] width 6 height 5
click at [219, 87] on span "Rename" at bounding box center [219, 87] width 24 height 8
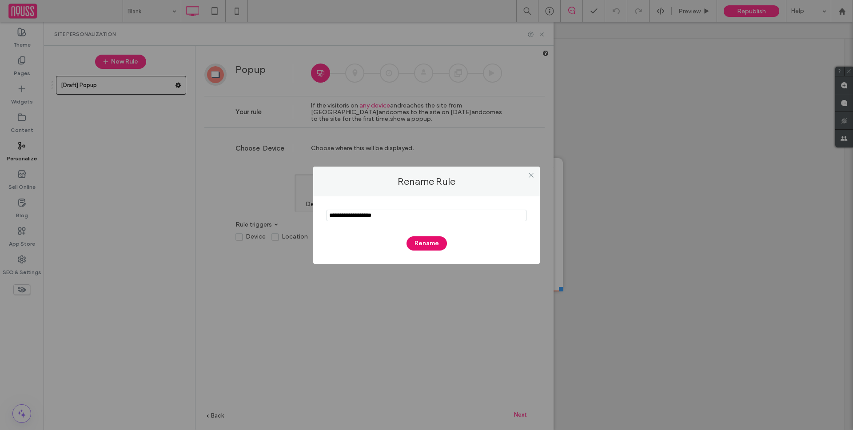
type input "**********"
click at [435, 242] on button "Rename" at bounding box center [426, 243] width 40 height 14
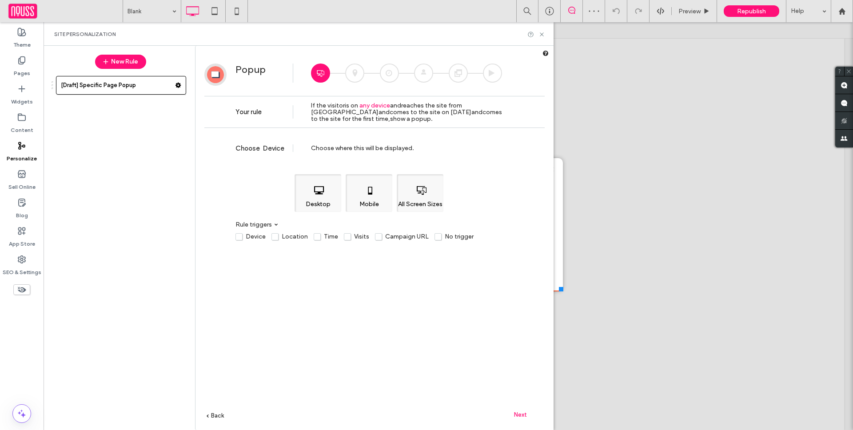
click at [24, 150] on label "Personalize" at bounding box center [22, 156] width 30 height 12
click at [519, 413] on span "Next" at bounding box center [520, 414] width 13 height 7
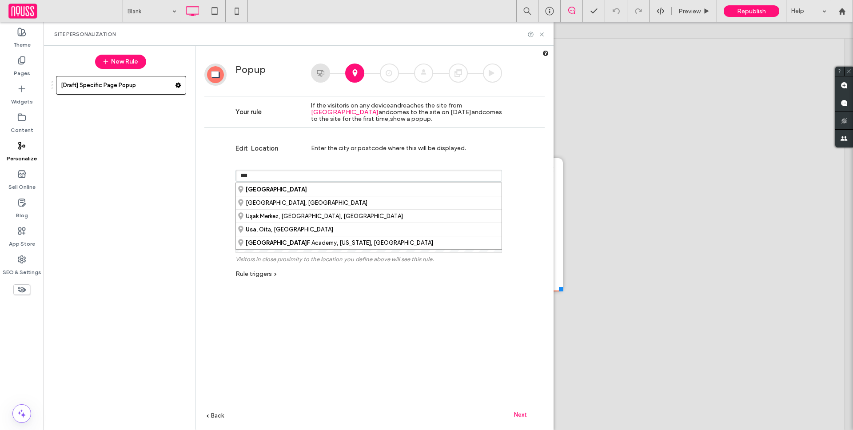
click at [282, 173] on input "***" at bounding box center [368, 176] width 266 height 12
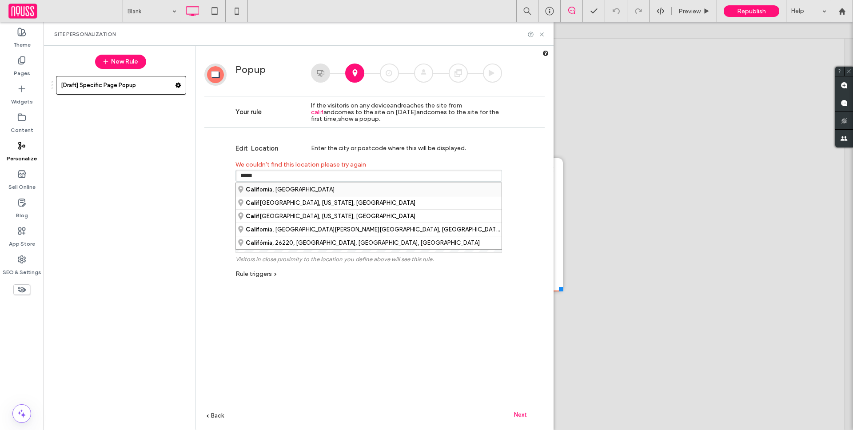
click at [284, 185] on div "Calif ornia, United States" at bounding box center [369, 189] width 266 height 13
type input "**********"
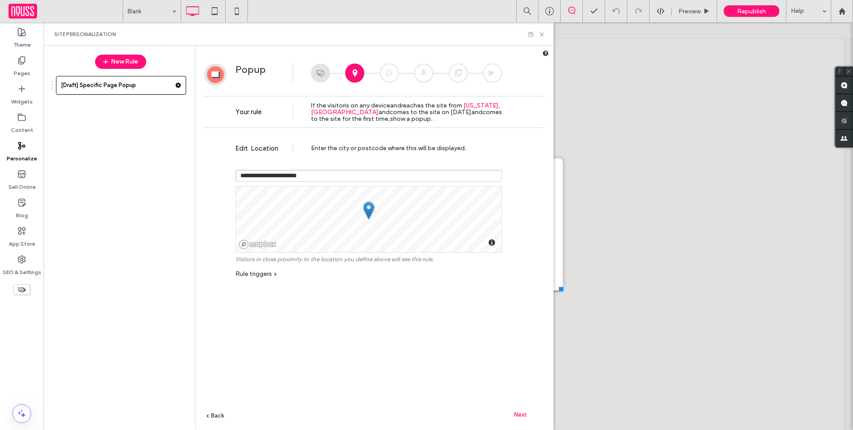
drag, startPoint x: 441, startPoint y: 369, endPoint x: 470, endPoint y: 389, distance: 35.5
click at [441, 369] on div "**********" at bounding box center [374, 294] width 340 height 324
click at [520, 412] on span "Next" at bounding box center [520, 414] width 13 height 7
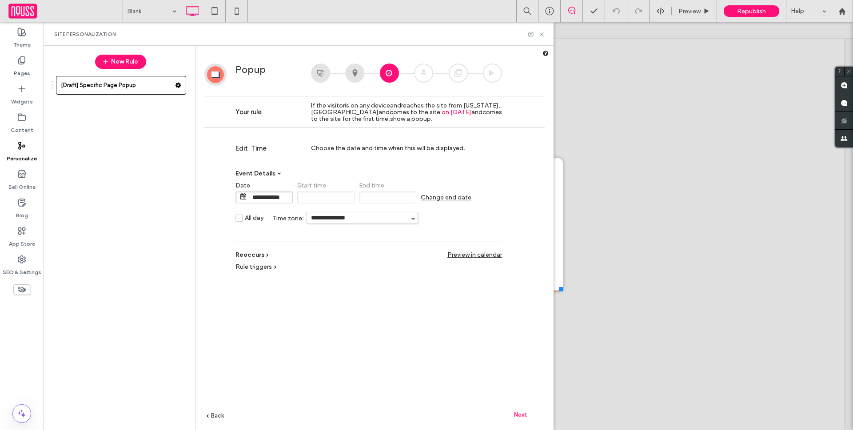
click at [525, 413] on span "Next" at bounding box center [520, 414] width 13 height 7
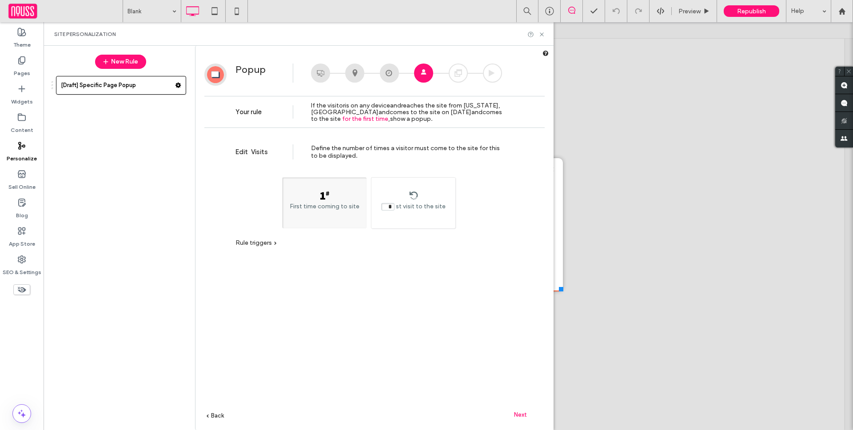
click at [520, 412] on span "Next" at bounding box center [520, 414] width 13 height 7
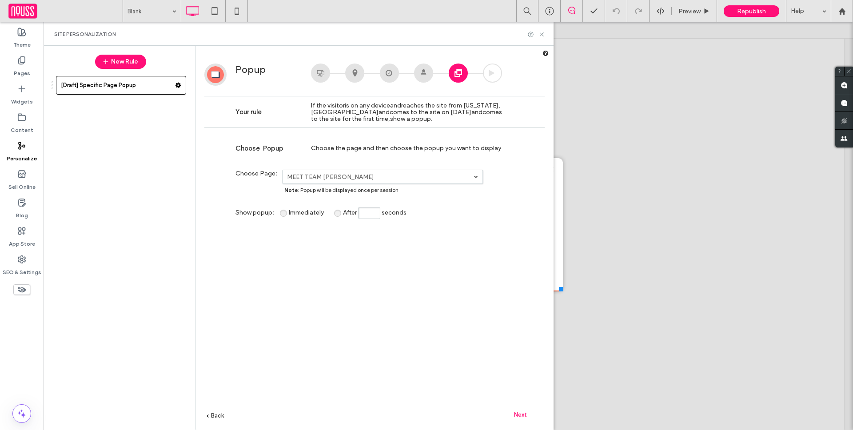
click at [408, 244] on div "**********" at bounding box center [374, 294] width 340 height 324
click at [515, 420] on div "Next" at bounding box center [520, 414] width 49 height 13
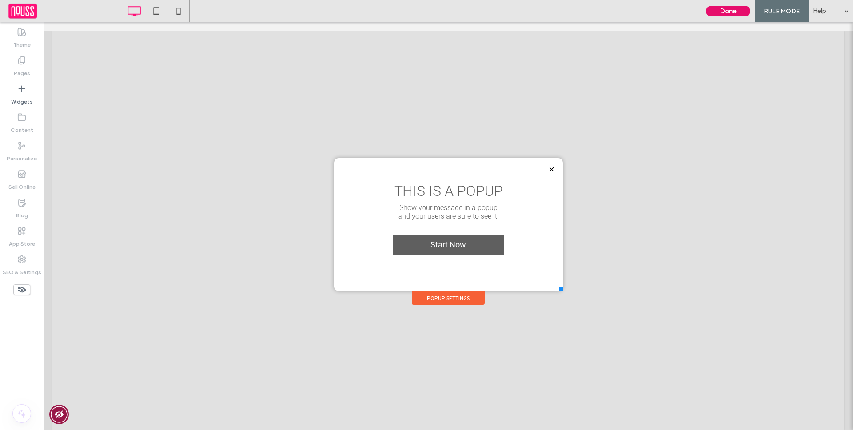
click at [736, 9] on button "Done" at bounding box center [728, 11] width 44 height 11
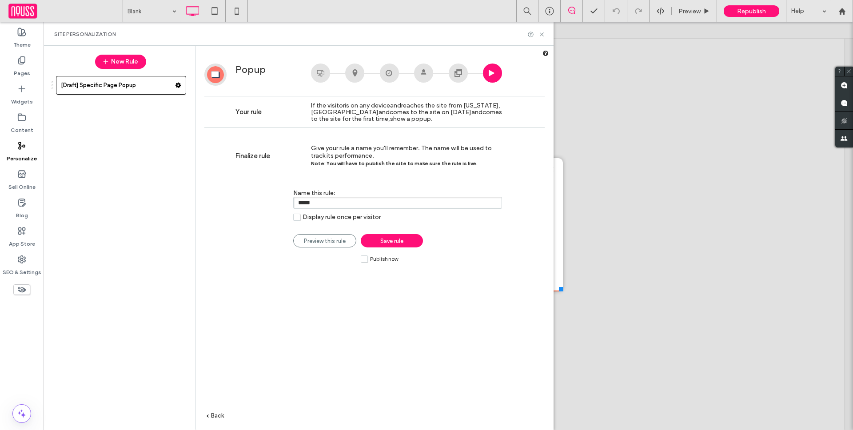
click at [317, 75] on div at bounding box center [320, 73] width 19 height 19
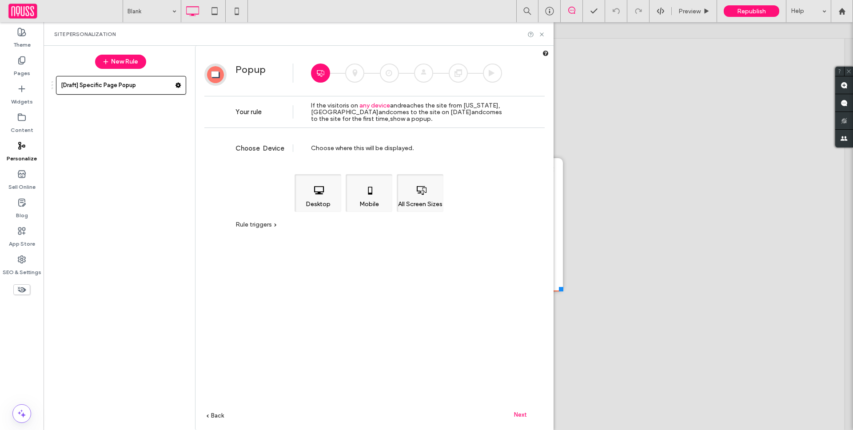
click at [257, 228] on div "Rule triggers Device Location Time Visits Campaign URL No trigger" at bounding box center [368, 228] width 266 height 24
click at [258, 224] on span "Rule triggers" at bounding box center [253, 225] width 36 height 8
click at [843, 11] on use at bounding box center [841, 11] width 7 height 7
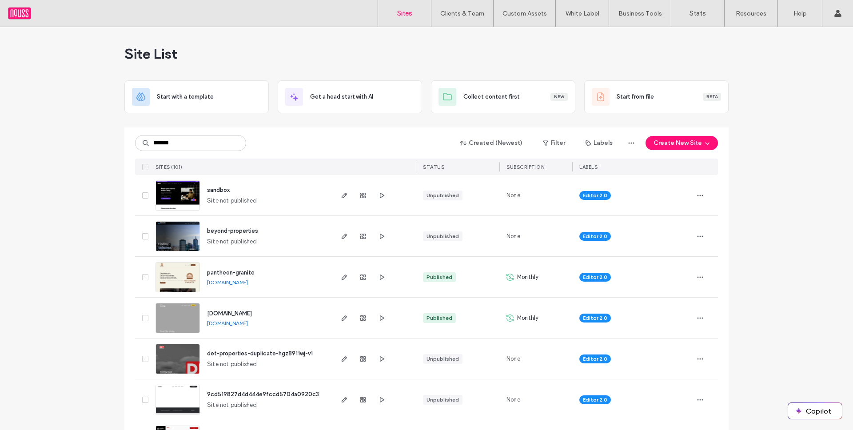
type input "*******"
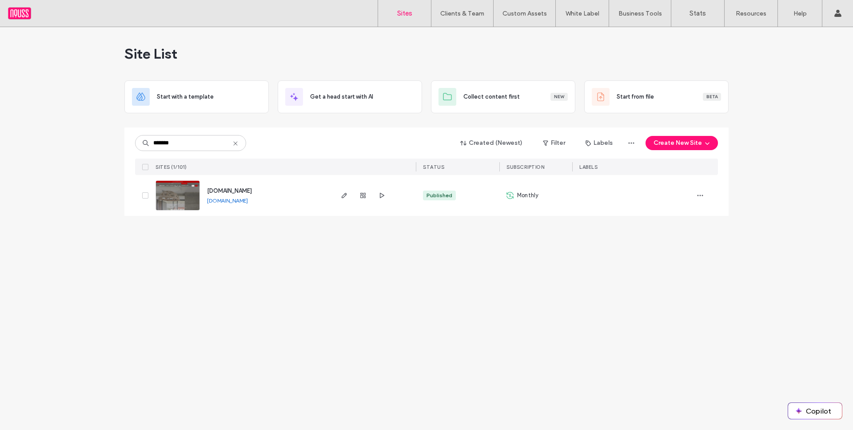
click at [247, 186] on div "www.kwpeninsulaestates.com www.kwpeninsulaestates.com" at bounding box center [266, 195] width 132 height 41
click at [247, 189] on span "[DOMAIN_NAME]" at bounding box center [229, 190] width 45 height 7
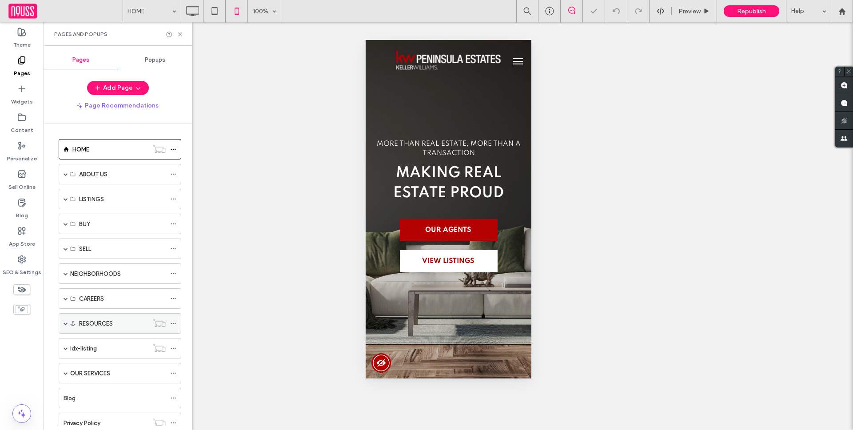
scroll to position [55, 0]
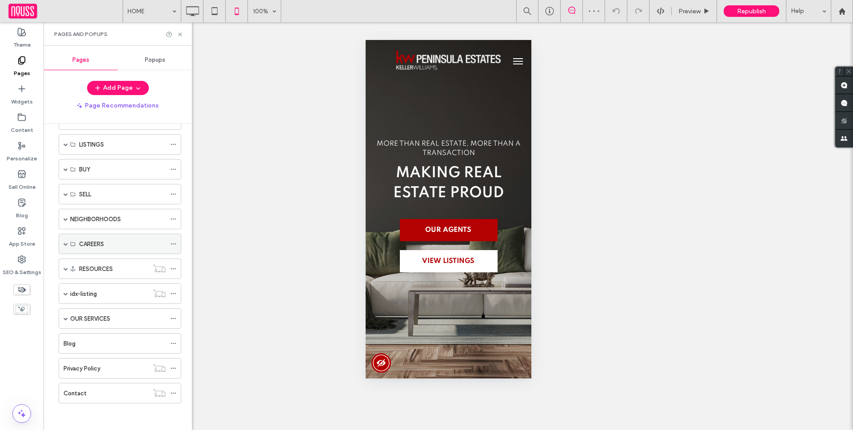
click at [64, 248] on span at bounding box center [66, 244] width 4 height 20
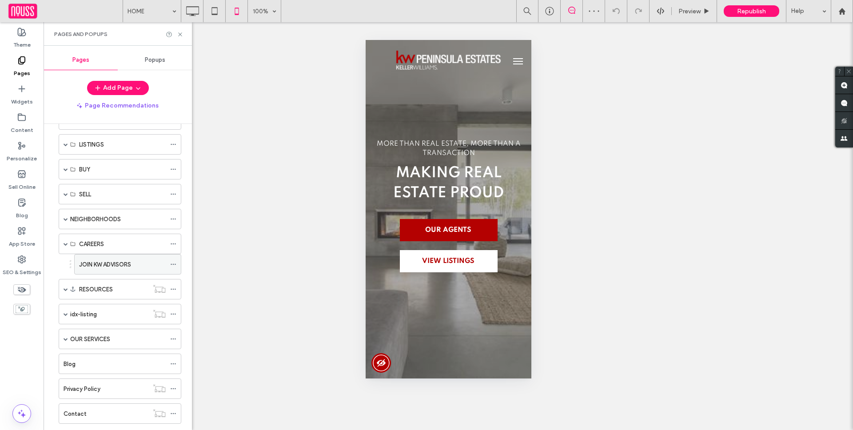
click at [88, 271] on div "JOIN KW ADVISORS" at bounding box center [122, 264] width 87 height 20
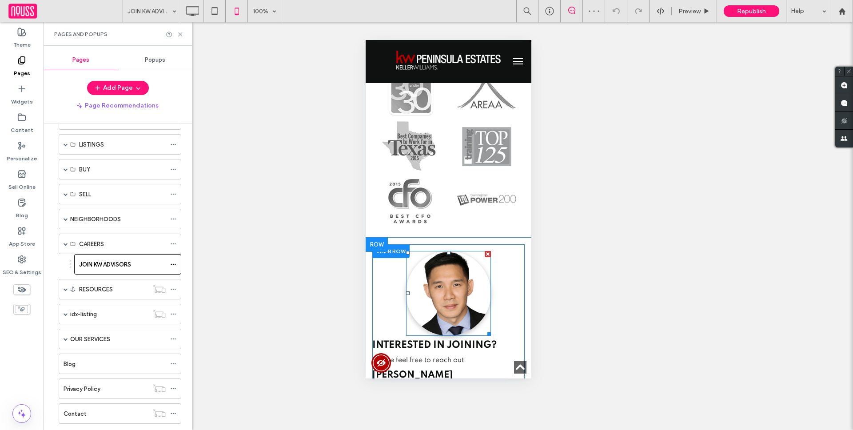
scroll to position [1955, 0]
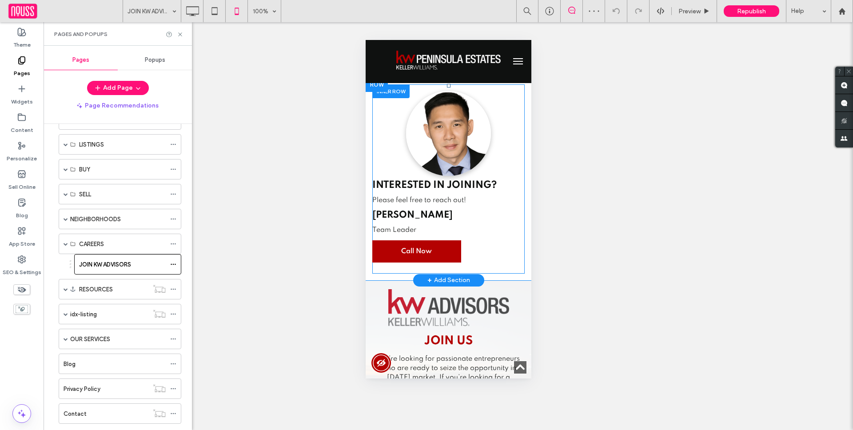
click at [479, 187] on strong "INTERESTED IN JOINING?" at bounding box center [434, 185] width 124 height 10
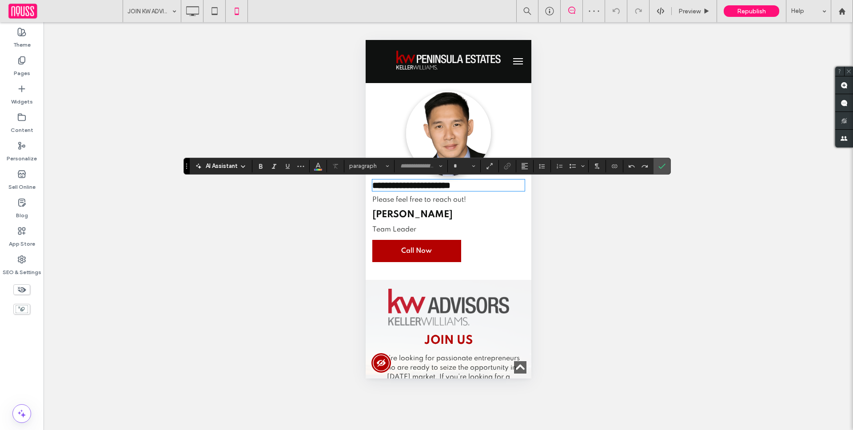
type input "*******"
type input "**"
click at [524, 167] on use "Alignment" at bounding box center [524, 166] width 6 height 6
click at [530, 195] on icon "ui.textEditor.alignment.center" at bounding box center [531, 193] width 7 height 7
click at [663, 168] on icon "Confirm" at bounding box center [661, 166] width 7 height 7
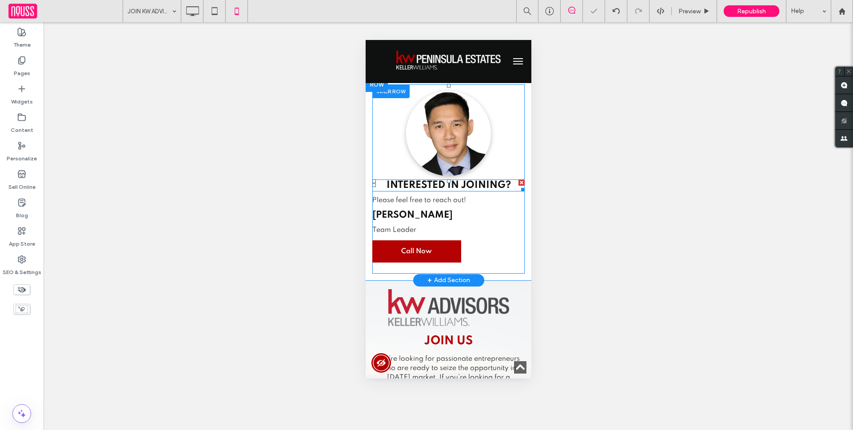
click at [449, 183] on strong "INTERESTED IN JOINING?" at bounding box center [448, 185] width 124 height 10
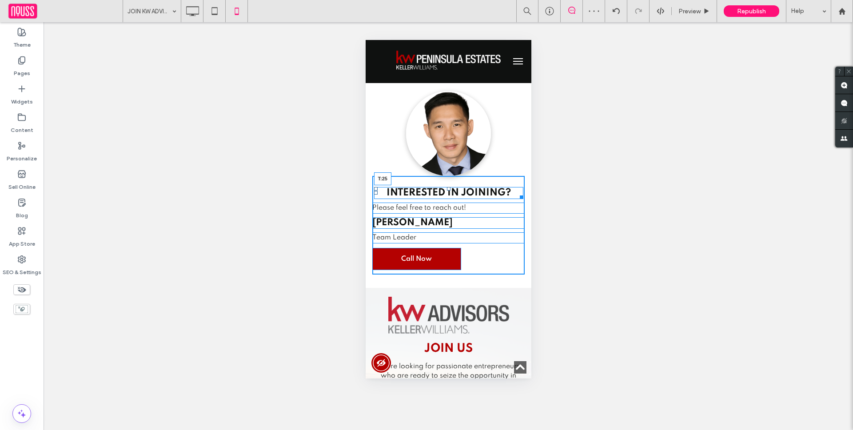
drag, startPoint x: 445, startPoint y: 182, endPoint x: 445, endPoint y: 189, distance: 7.5
click at [446, 189] on div at bounding box center [448, 189] width 4 height 4
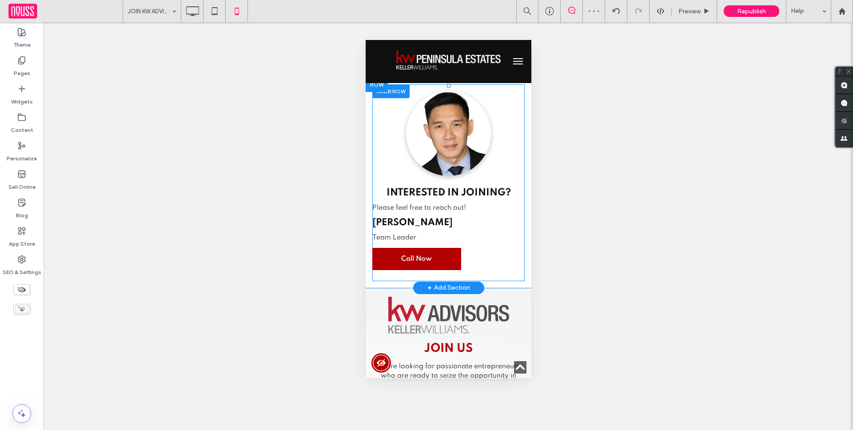
drag, startPoint x: 815, startPoint y: 245, endPoint x: 450, endPoint y: 207, distance: 367.1
click at [450, 208] on span "Please feel free to reach out!" at bounding box center [419, 207] width 94 height 7
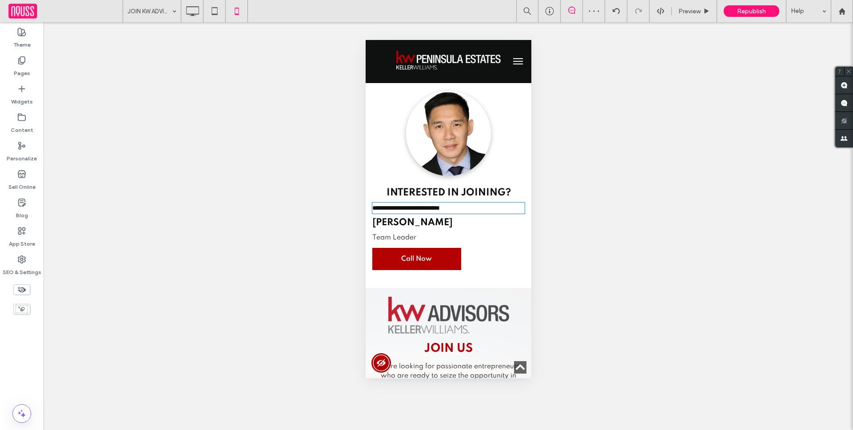
type input "*******"
type input "**"
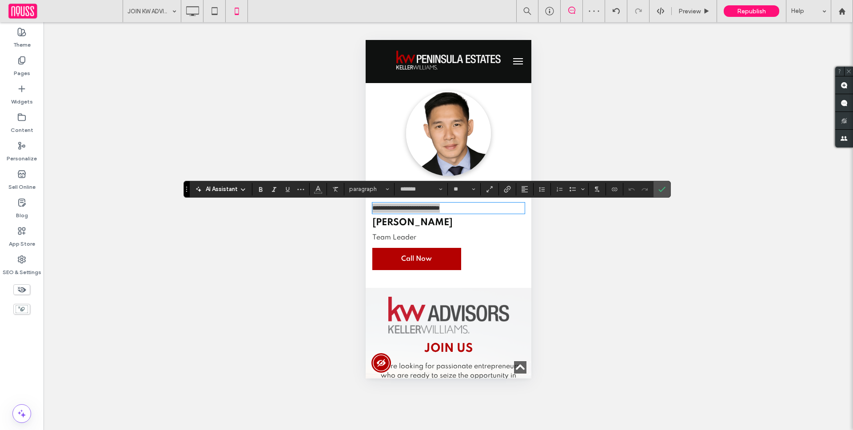
click at [516, 187] on section at bounding box center [524, 189] width 17 height 12
click at [524, 193] on span "Alignment" at bounding box center [524, 189] width 7 height 12
click at [535, 216] on div "ui.textEditor.alignment.center" at bounding box center [534, 216] width 12 height 7
click at [464, 226] on h3 "[PERSON_NAME]" at bounding box center [448, 223] width 152 height 10
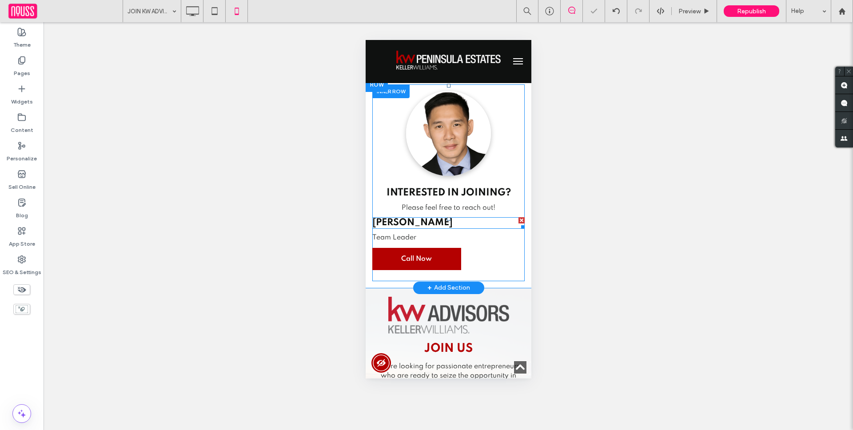
click at [464, 226] on h3 "[PERSON_NAME]" at bounding box center [448, 223] width 152 height 10
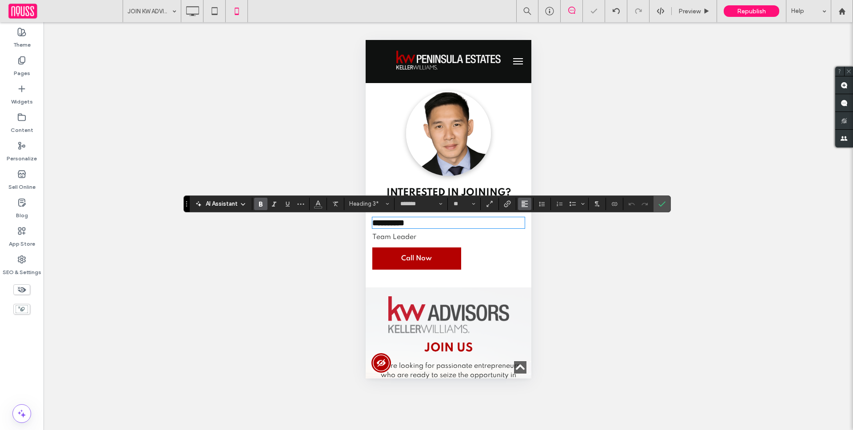
click at [527, 201] on use "Alignment" at bounding box center [524, 204] width 6 height 6
click at [526, 226] on label "ui.textEditor.alignment.center" at bounding box center [533, 231] width 31 height 13
click at [477, 236] on p "Team Leader" at bounding box center [448, 237] width 152 height 9
drag, startPoint x: 477, startPoint y: 236, endPoint x: 487, endPoint y: 230, distance: 11.3
click at [477, 236] on p "Team Leader" at bounding box center [448, 237] width 152 height 9
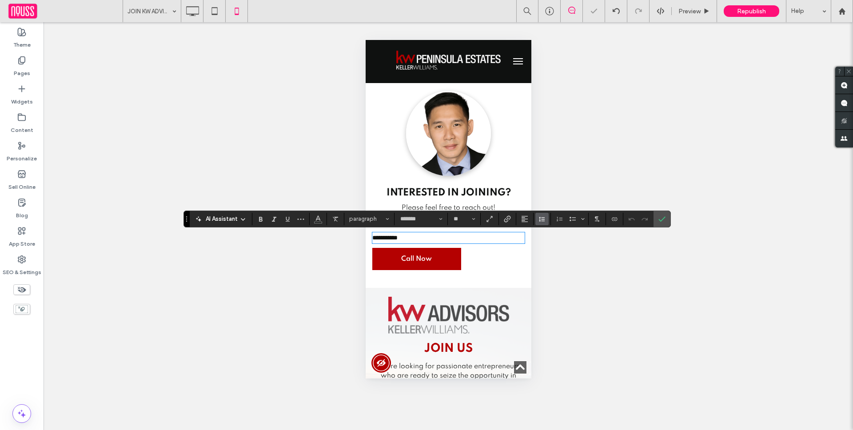
click at [535, 214] on button "Line Height" at bounding box center [541, 219] width 13 height 12
click at [526, 219] on use "Alignment" at bounding box center [524, 219] width 6 height 6
click at [532, 245] on icon "ui.textEditor.alignment.center" at bounding box center [531, 245] width 7 height 7
drag, startPoint x: 473, startPoint y: 265, endPoint x: 466, endPoint y: 264, distance: 7.6
click at [473, 265] on div "**********" at bounding box center [448, 225] width 152 height 99
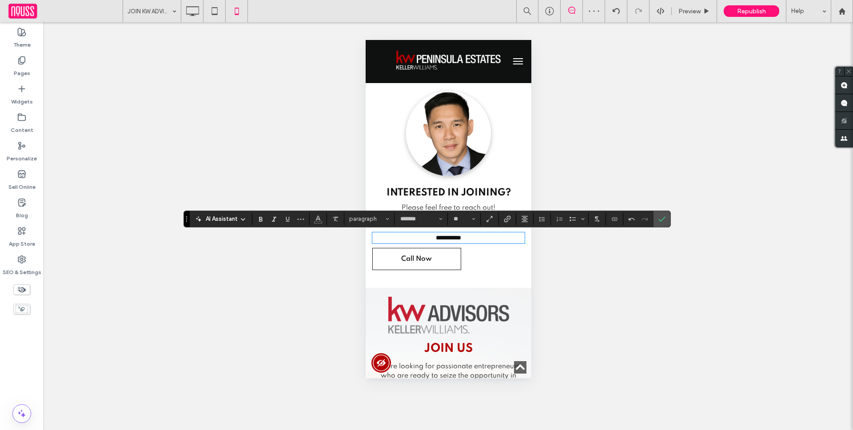
click at [438, 258] on link "Call Now" at bounding box center [416, 259] width 89 height 22
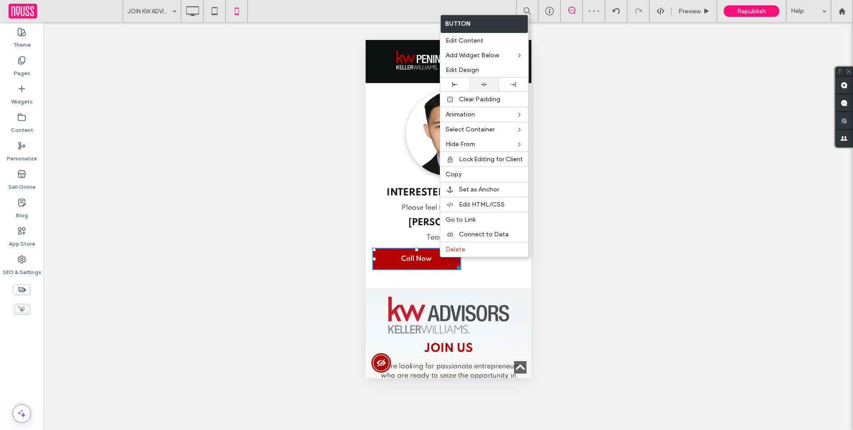
click at [485, 83] on icon at bounding box center [484, 85] width 6 height 6
click at [493, 277] on div "Click To Paste INTERESTED IN JOINING? Please feel free to reach out! [PERSON_NA…" at bounding box center [448, 182] width 152 height 197
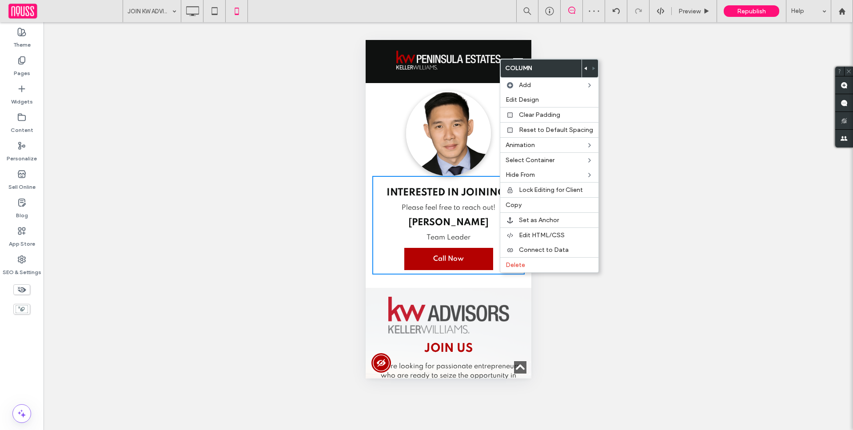
click at [360, 213] on div "Unhide? Yes Unhide? Yes Unhide? Yes Unhide? Yes Unhide? Yes Unhide? Yes" at bounding box center [448, 226] width 809 height 408
click at [378, 164] on div "Click To Paste" at bounding box center [448, 133] width 152 height 85
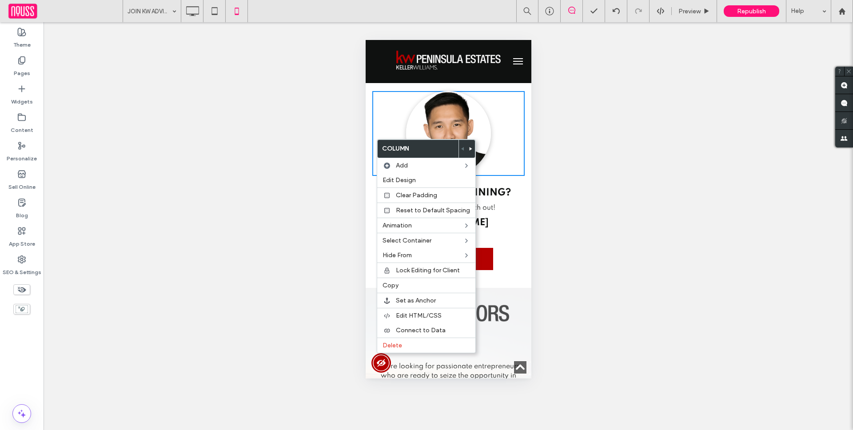
click at [375, 95] on div "Click To Paste" at bounding box center [448, 133] width 152 height 85
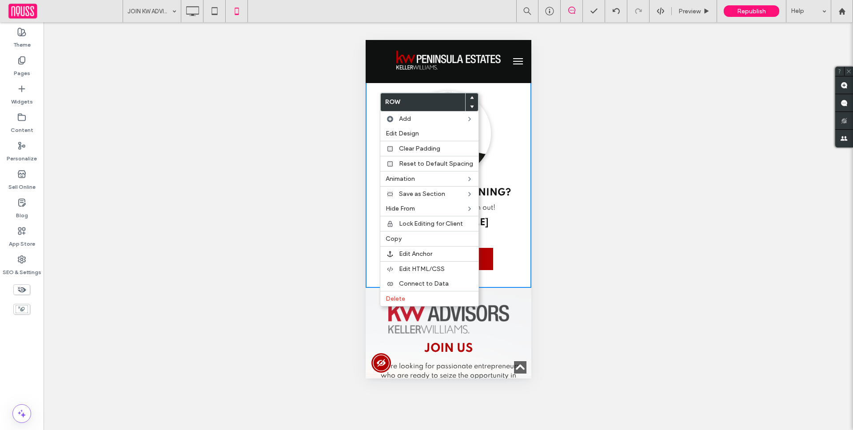
click at [398, 90] on div "Click To Paste INTERESTED IN JOINING? Please feel free to reach out! [PERSON_NA…" at bounding box center [448, 182] width 152 height 197
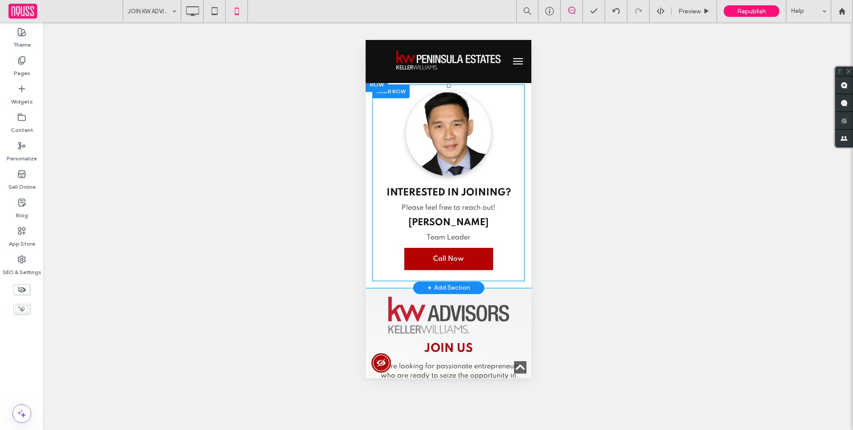
drag, startPoint x: 756, startPoint y: 134, endPoint x: 390, endPoint y: 94, distance: 367.7
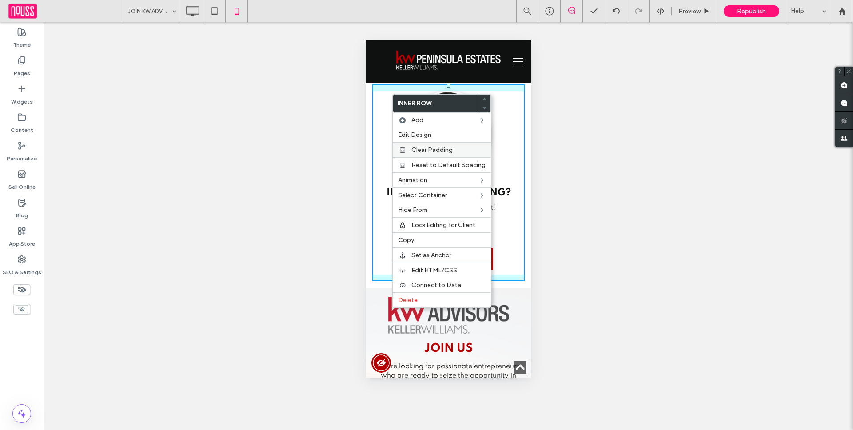
click at [418, 151] on span "Clear Padding" at bounding box center [431, 150] width 41 height 8
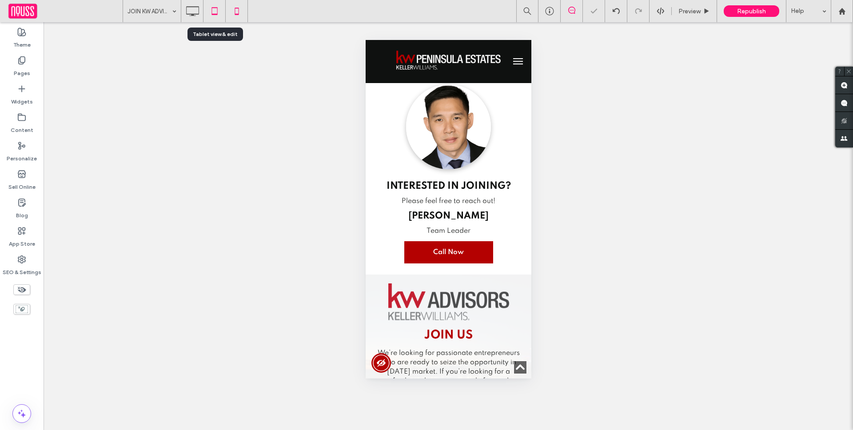
click at [217, 11] on use at bounding box center [214, 11] width 6 height 8
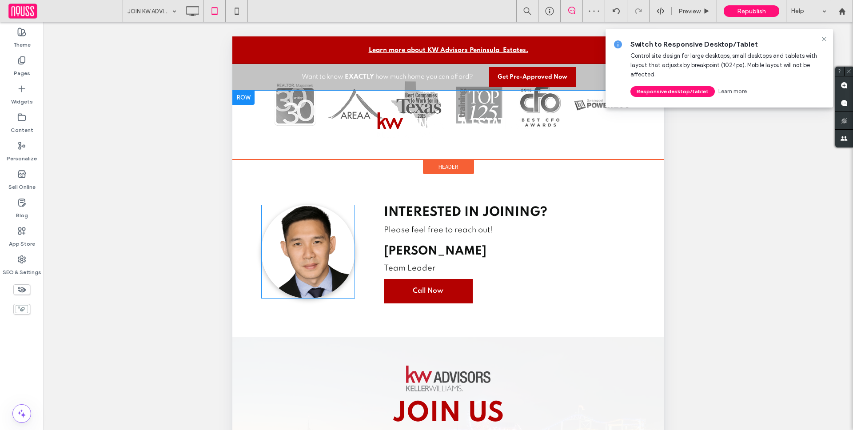
scroll to position [1443, 0]
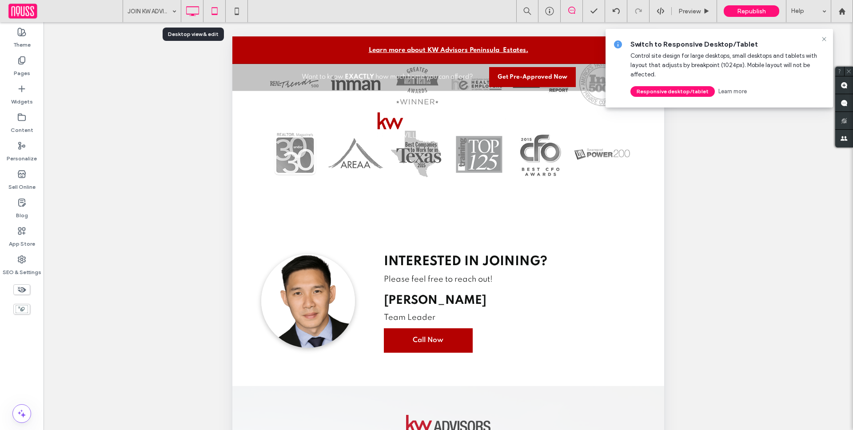
click at [193, 12] on icon at bounding box center [192, 11] width 18 height 18
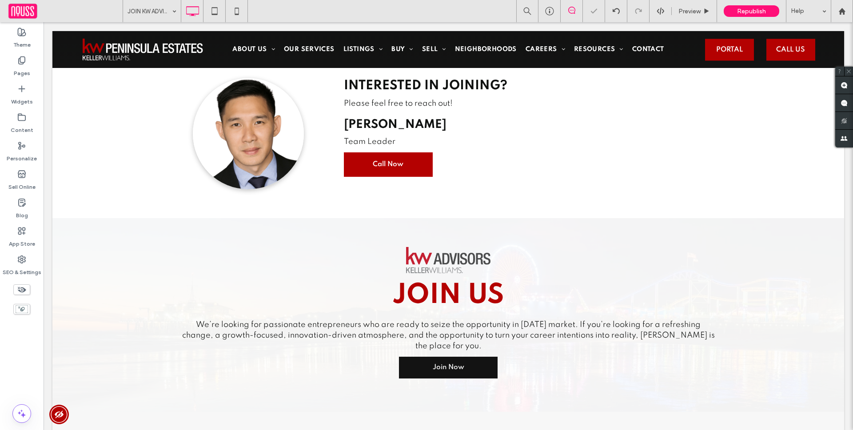
scroll to position [1633, 0]
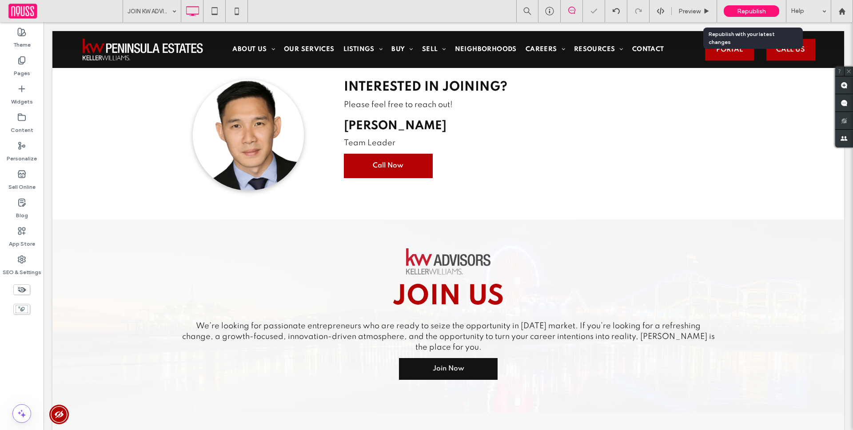
click at [766, 6] on div "Republish" at bounding box center [751, 11] width 56 height 12
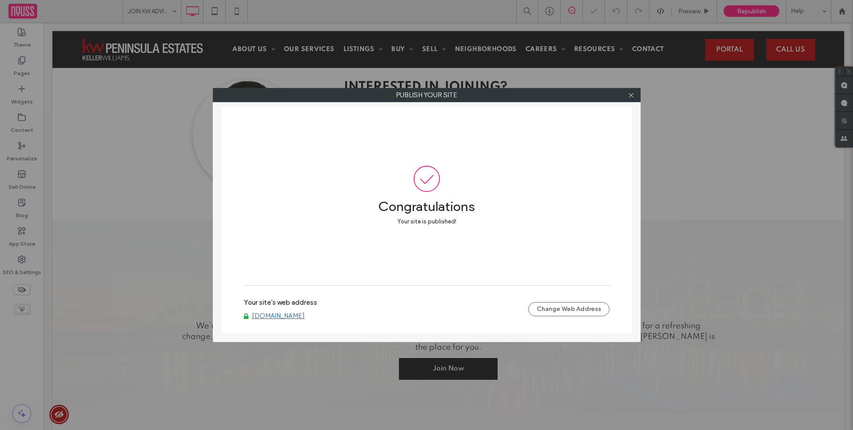
click at [297, 314] on link "[DOMAIN_NAME]" at bounding box center [278, 316] width 53 height 8
